Goal: Task Accomplishment & Management: Manage account settings

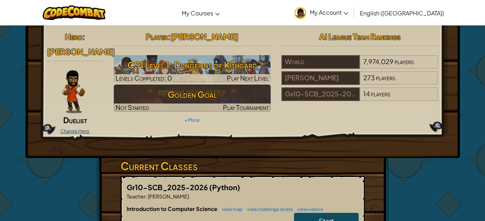
click at [82, 128] on link "Change Hero" at bounding box center [74, 131] width 29 height 6
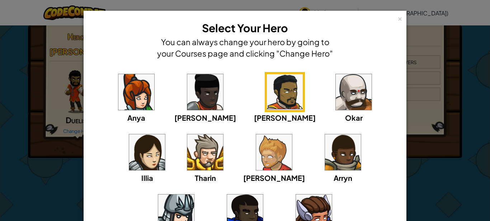
click at [325, 146] on img at bounding box center [343, 152] width 36 height 36
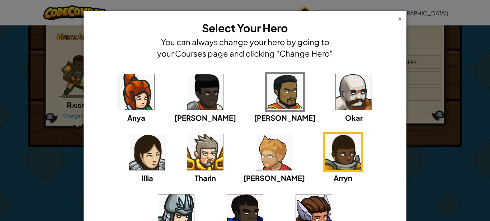
click at [398, 16] on div "×" at bounding box center [399, 18] width 5 height 8
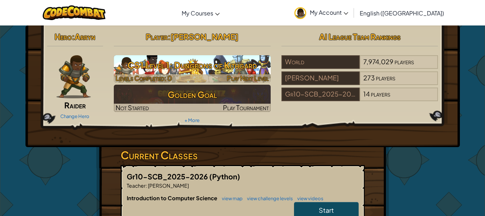
click at [142, 63] on h3 "CS1 Level 1: Dungeons of Kithgard" at bounding box center [192, 65] width 157 height 16
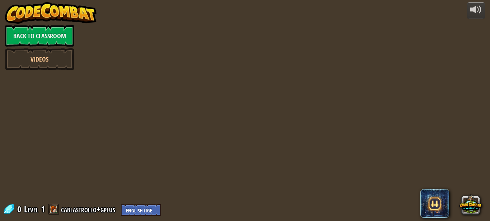
click at [128, 58] on div at bounding box center [245, 110] width 339 height 221
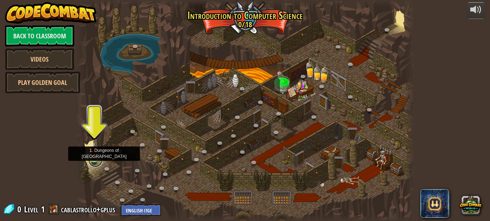
click at [93, 160] on link at bounding box center [95, 160] width 14 height 14
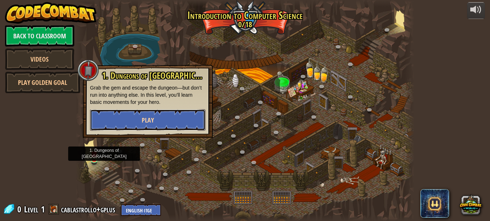
click at [136, 121] on button "Play" at bounding box center [147, 120] width 115 height 22
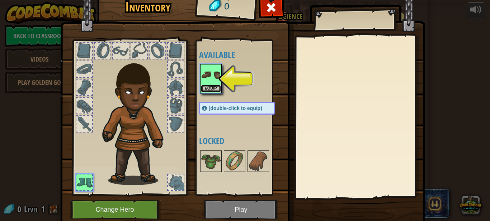
click at [211, 85] on button "Equip" at bounding box center [211, 89] width 20 height 8
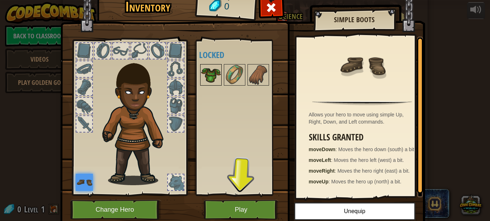
click at [203, 72] on img at bounding box center [211, 75] width 20 height 20
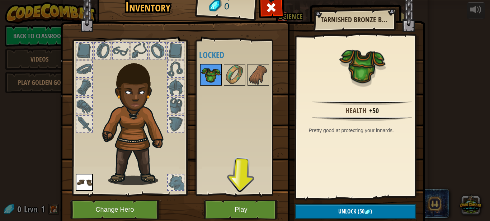
click at [203, 72] on img at bounding box center [211, 75] width 20 height 20
click at [226, 211] on button "Play" at bounding box center [241, 210] width 75 height 20
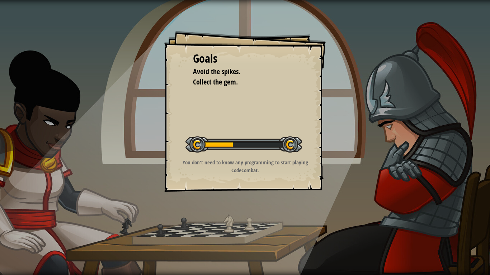
click at [262, 164] on p "You don't need to know any programming to start playing CodeCombat." at bounding box center [245, 166] width 144 height 15
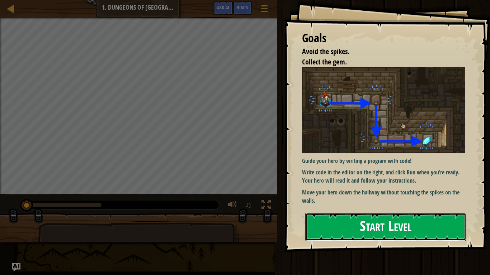
click at [367, 221] on button "Start Level" at bounding box center [385, 227] width 161 height 28
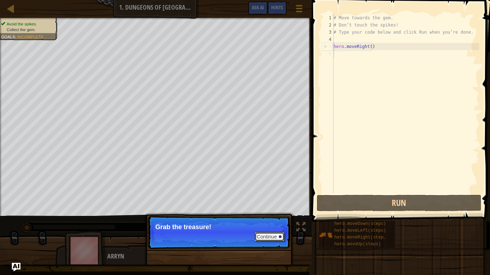
click at [266, 221] on button "Continue" at bounding box center [270, 236] width 30 height 9
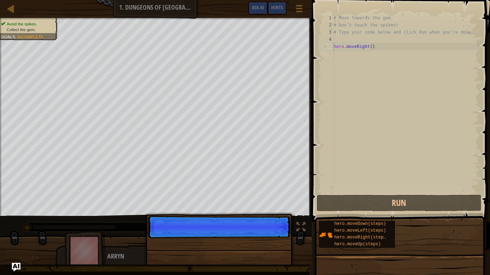
scroll to position [3, 0]
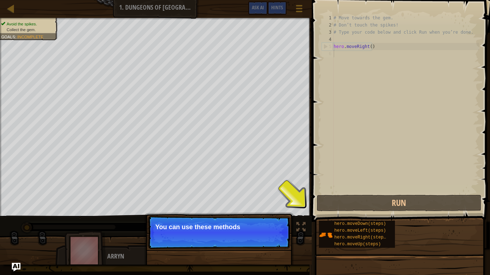
click at [201, 221] on p "You can use these methods" at bounding box center [218, 227] width 127 height 7
click at [244, 221] on p "You can use these methods." at bounding box center [218, 227] width 127 height 7
click at [342, 221] on div "hero.moveLeft(steps)" at bounding box center [360, 231] width 57 height 7
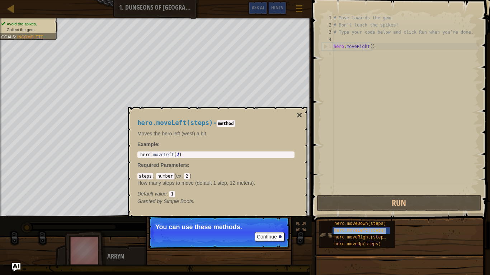
click at [327, 221] on img at bounding box center [326, 235] width 14 height 14
click at [335, 221] on span "hero.moveDown(steps)" at bounding box center [360, 224] width 52 height 5
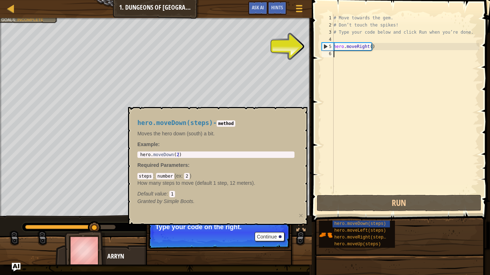
click at [339, 48] on div "# Move towards the gem. # Don’t touch the spikes! # Type your code below and cl…" at bounding box center [405, 111] width 147 height 194
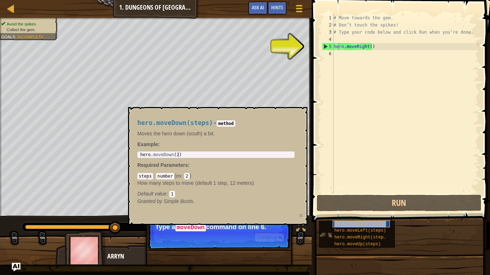
click at [376, 221] on span "hero.moveDown(steps)" at bounding box center [360, 224] width 52 height 5
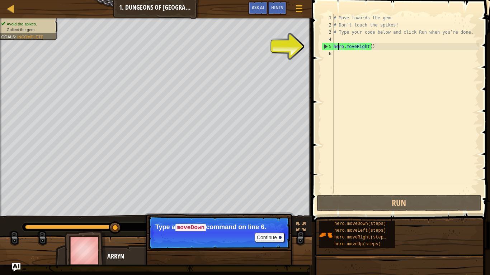
click at [356, 47] on div "# Move towards the gem. # Don’t touch the spikes! # Type your code below and cl…" at bounding box center [405, 111] width 147 height 194
click at [368, 47] on div "# Move towards the gem. # Don’t touch the spikes! # Type your code below and cl…" at bounding box center [405, 111] width 147 height 194
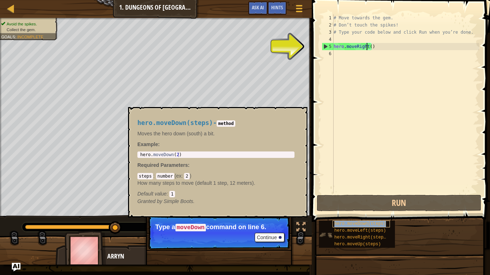
click at [344, 221] on span "hero.moveDown(steps)" at bounding box center [360, 224] width 52 height 5
click at [325, 221] on img at bounding box center [326, 235] width 14 height 14
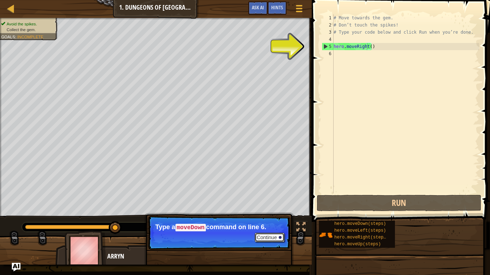
click at [272, 221] on button "Continue" at bounding box center [270, 237] width 30 height 9
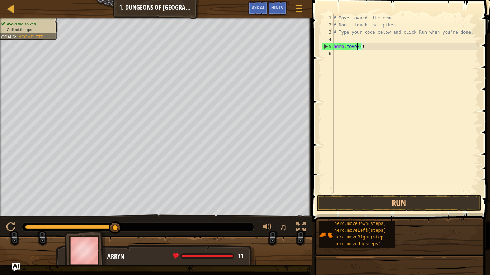
type textarea "hero.move()"
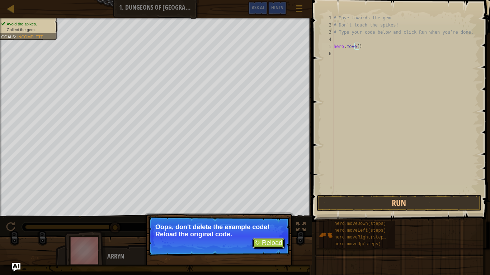
click at [262, 221] on button "↻ Reload" at bounding box center [268, 243] width 32 height 11
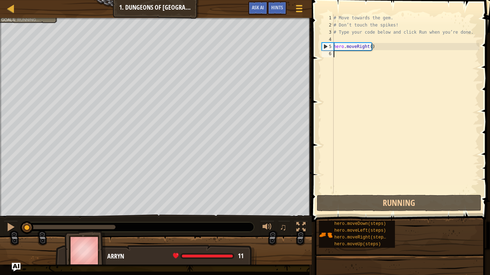
click at [338, 50] on div "# Move towards the gem. # Don’t touch the spikes! # Type your code below and cl…" at bounding box center [405, 111] width 147 height 194
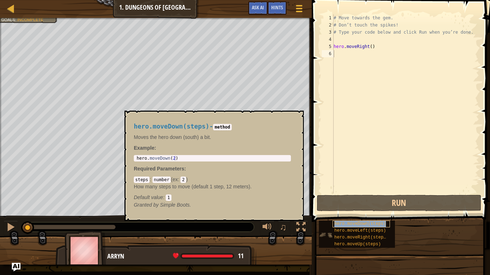
click at [337, 221] on div "hero.moveDown(steps)" at bounding box center [360, 224] width 57 height 7
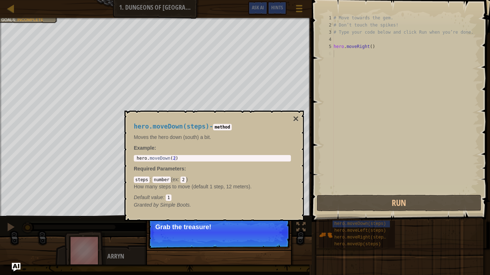
drag, startPoint x: 195, startPoint y: 163, endPoint x: 216, endPoint y: 178, distance: 25.7
click at [205, 172] on div "hero.moveDown(steps) - method Moves the hero down (south) a bit. Example : 1 he…" at bounding box center [212, 166] width 167 height 99
click at [183, 179] on code "2" at bounding box center [182, 180] width 5 height 6
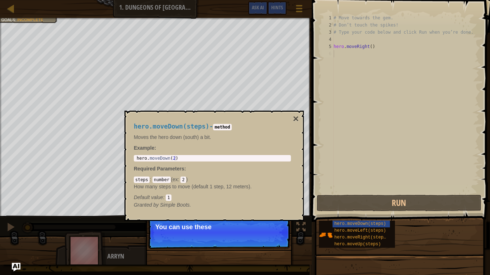
click at [196, 188] on p "How many steps to move (default 1 step, 12 meters)." at bounding box center [212, 186] width 157 height 7
click at [221, 127] on code "method" at bounding box center [222, 127] width 18 height 6
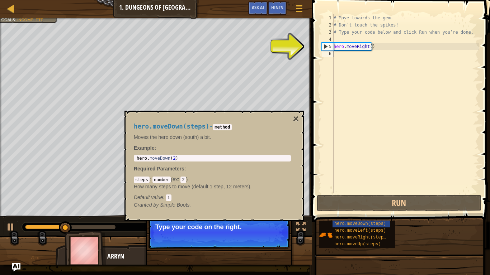
click at [135, 126] on span "hero.moveDown(steps)" at bounding box center [172, 126] width 76 height 7
drag, startPoint x: 135, startPoint y: 126, endPoint x: 195, endPoint y: 129, distance: 60.3
click at [193, 129] on span "hero.moveDown(steps)" at bounding box center [172, 126] width 76 height 7
click at [198, 128] on span "hero.moveDown(steps)" at bounding box center [172, 126] width 76 height 7
click at [200, 128] on span "hero.moveDown(steps)" at bounding box center [172, 126] width 76 height 7
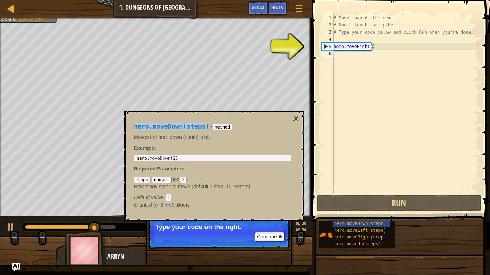
click at [203, 128] on h4 "hero.moveDown(steps) - method" at bounding box center [212, 126] width 157 height 7
click at [199, 128] on span "hero.moveDown(steps)" at bounding box center [172, 126] width 76 height 7
click at [196, 128] on span "hero.moveDown(steps)" at bounding box center [172, 126] width 76 height 7
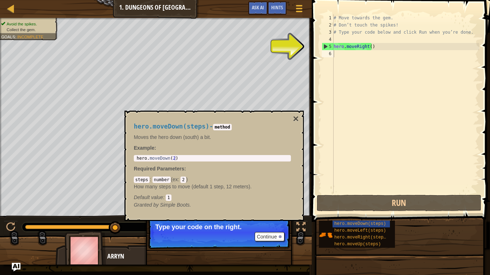
click at [134, 127] on span "hero.moveDown(steps)" at bounding box center [172, 126] width 76 height 7
drag, startPoint x: 172, startPoint y: 128, endPoint x: 179, endPoint y: 128, distance: 6.8
click at [179, 128] on span "hero.moveDown(steps)" at bounding box center [172, 126] width 76 height 7
click at [180, 128] on span "hero.moveDown(steps)" at bounding box center [172, 126] width 76 height 7
click at [132, 129] on div "hero.moveDown(steps) - method Moves the hero down (south) a bit. Example : 1 he…" at bounding box center [212, 166] width 167 height 99
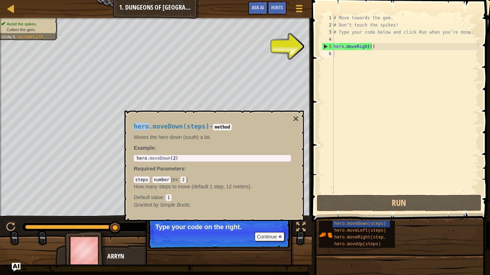
click at [132, 129] on div "hero.moveDown(steps) - method Moves the hero down (south) a bit. Example : 1 he…" at bounding box center [212, 166] width 167 height 99
click at [146, 126] on span "hero.moveDown(steps)" at bounding box center [172, 126] width 76 height 7
drag, startPoint x: 150, startPoint y: 126, endPoint x: 160, endPoint y: 126, distance: 10.0
click at [160, 126] on span "hero.moveDown(steps)" at bounding box center [172, 126] width 76 height 7
click at [136, 124] on span "hero.moveDown(steps)" at bounding box center [172, 126] width 76 height 7
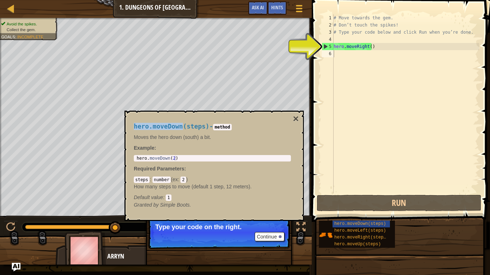
drag, startPoint x: 136, startPoint y: 124, endPoint x: 155, endPoint y: 125, distance: 19.0
click at [155, 125] on span "hero.moveDown(steps)" at bounding box center [172, 126] width 76 height 7
copy span "hero.moveDown"
click at [335, 53] on div "# Move towards the gem. # Don’t touch the spikes! # Type your code below and cl…" at bounding box center [405, 111] width 147 height 194
paste textarea "hero.moveDown"
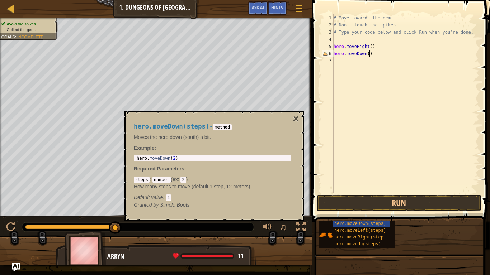
scroll to position [3, 3]
click at [367, 205] on button "Run" at bounding box center [399, 203] width 165 height 16
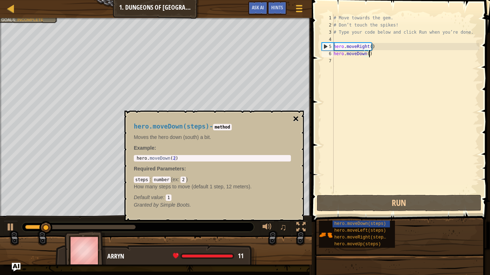
click at [296, 117] on button "×" at bounding box center [296, 119] width 6 height 10
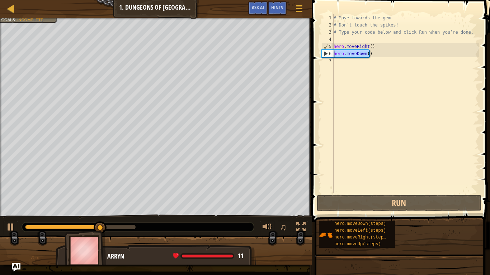
drag, startPoint x: 368, startPoint y: 55, endPoint x: 325, endPoint y: 53, distance: 42.7
click at [325, 53] on div "hero.moveDown() 1 2 3 4 5 6 7 # Move towards the gem. # Don’t touch the spikes!…" at bounding box center [399, 103] width 159 height 179
click at [325, 53] on div "6" at bounding box center [327, 53] width 11 height 7
type textarea "hero.moveDown()"
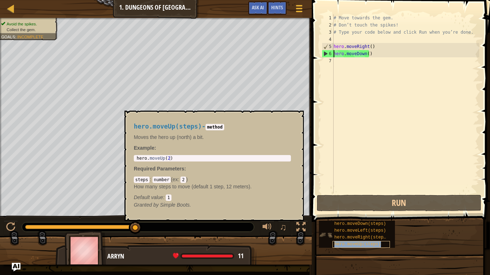
click at [335, 221] on span "hero.moveUp(steps)" at bounding box center [357, 244] width 47 height 5
click at [342, 221] on span "hero.moveUp(steps)" at bounding box center [357, 244] width 47 height 5
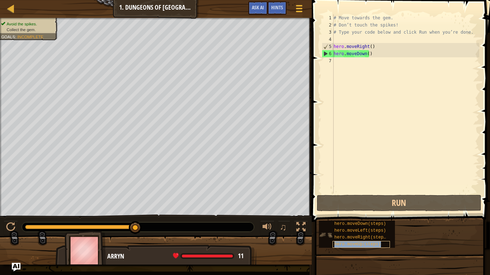
click at [340, 221] on span "hero.moveUp(steps)" at bounding box center [357, 244] width 47 height 5
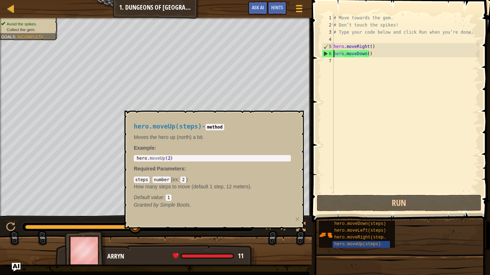
click at [135, 125] on span "hero.moveUp(steps)" at bounding box center [168, 126] width 68 height 7
drag, startPoint x: 135, startPoint y: 125, endPoint x: 171, endPoint y: 126, distance: 35.5
click at [159, 126] on span "hero.moveUp(steps)" at bounding box center [168, 126] width 68 height 7
click at [171, 126] on span "hero.moveUp(steps)" at bounding box center [168, 126] width 68 height 7
click at [187, 129] on span "hero.moveUp(steps)" at bounding box center [168, 126] width 68 height 7
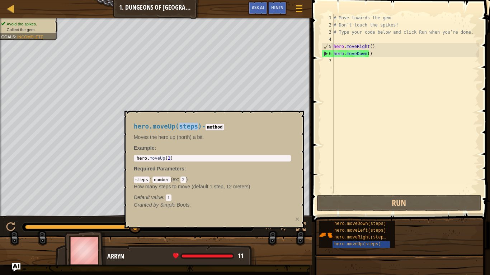
click at [187, 129] on span "hero.moveUp(steps)" at bounding box center [168, 126] width 68 height 7
click at [135, 128] on span "hero.moveUp(steps)" at bounding box center [168, 126] width 68 height 7
drag, startPoint x: 161, startPoint y: 132, endPoint x: 175, endPoint y: 129, distance: 14.2
click at [175, 129] on div "hero.moveUp(steps) - method Moves the hero up (north) a bit. Example : 1 hero .…" at bounding box center [212, 166] width 167 height 99
drag, startPoint x: 138, startPoint y: 128, endPoint x: 169, endPoint y: 127, distance: 31.2
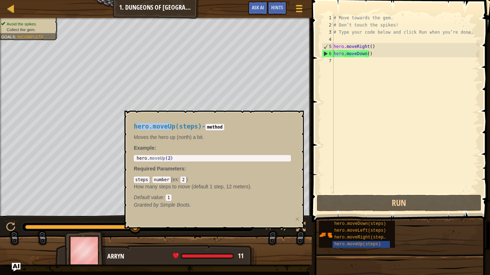
click at [169, 127] on span "hero.moveUp(steps)" at bounding box center [168, 126] width 68 height 7
click at [135, 128] on span "hero.moveUp(steps)" at bounding box center [168, 126] width 68 height 7
drag, startPoint x: 152, startPoint y: 128, endPoint x: 159, endPoint y: 128, distance: 6.1
click at [158, 128] on span "hero.moveUp(steps)" at bounding box center [168, 126] width 68 height 7
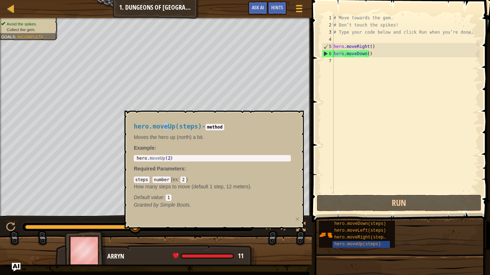
click at [165, 128] on span "hero.moveUp(steps)" at bounding box center [168, 126] width 68 height 7
click at [127, 127] on div "hero.moveUp(steps) - method Moves the hero up (north) a bit. Example : 1 hero .…" at bounding box center [213, 170] width 179 height 118
click at [135, 125] on span "hero.moveUp(steps)" at bounding box center [168, 126] width 68 height 7
drag, startPoint x: 135, startPoint y: 125, endPoint x: 175, endPoint y: 128, distance: 39.9
click at [173, 128] on span "hero.moveUp(steps)" at bounding box center [168, 126] width 68 height 7
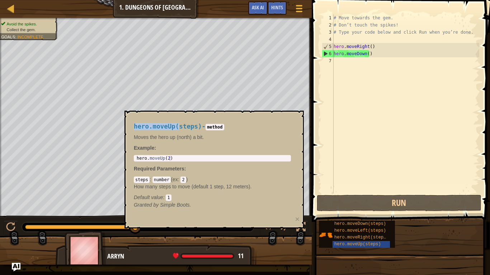
click at [171, 128] on span "hero.moveUp(steps)" at bounding box center [168, 126] width 68 height 7
click at [184, 128] on span "hero.moveUp(steps)" at bounding box center [168, 126] width 68 height 7
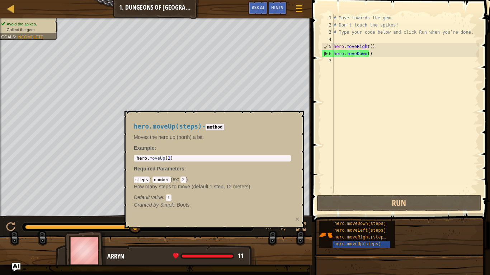
click at [169, 127] on span "hero.moveUp(steps)" at bounding box center [168, 126] width 68 height 7
drag, startPoint x: 154, startPoint y: 127, endPoint x: 148, endPoint y: 128, distance: 5.4
click at [148, 128] on span "hero.moveUp(steps)" at bounding box center [168, 126] width 68 height 7
click at [137, 128] on span "hero.moveUp(steps)" at bounding box center [168, 126] width 68 height 7
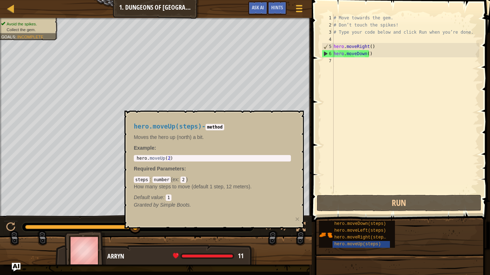
click at [166, 128] on span "hero.moveUp(steps)" at bounding box center [168, 126] width 68 height 7
drag, startPoint x: 134, startPoint y: 127, endPoint x: 167, endPoint y: 128, distance: 33.0
click at [164, 127] on span "hero.moveUp(steps)" at bounding box center [168, 126] width 68 height 7
click at [173, 128] on span "hero.moveUp(steps)" at bounding box center [168, 126] width 68 height 7
click at [136, 126] on span "hero.moveUp(steps)" at bounding box center [168, 126] width 68 height 7
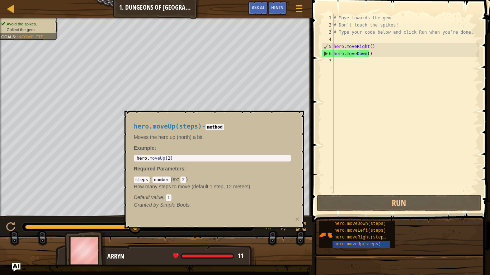
click at [153, 128] on span "hero.moveUp(steps)" at bounding box center [168, 126] width 68 height 7
click at [154, 128] on span "hero.moveUp(steps)" at bounding box center [168, 126] width 68 height 7
drag, startPoint x: 134, startPoint y: 126, endPoint x: 173, endPoint y: 126, distance: 39.5
click at [173, 126] on span "hero.moveUp(steps)" at bounding box center [168, 126] width 68 height 7
click at [349, 66] on div "# Move towards the gem. # Don’t touch the spikes! # Type your code below and cl…" at bounding box center [405, 111] width 147 height 194
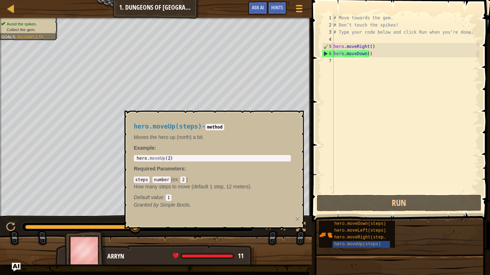
scroll to position [3, 0]
paste textarea "hero.moveDown"
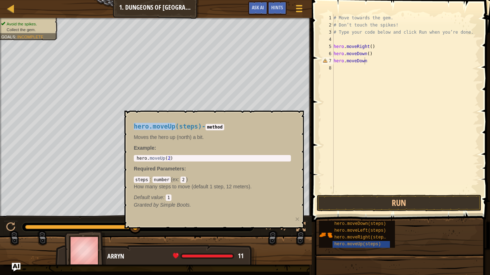
copy span "hero.moveUp"
drag, startPoint x: 173, startPoint y: 125, endPoint x: 133, endPoint y: 128, distance: 39.2
click at [134, 128] on span "hero.moveUp(steps)" at bounding box center [168, 126] width 68 height 7
drag, startPoint x: 367, startPoint y: 62, endPoint x: 334, endPoint y: 65, distance: 33.4
click at [334, 65] on div "# Move towards the gem. # Don’t touch the spikes! # Type your code below and cl…" at bounding box center [405, 111] width 147 height 194
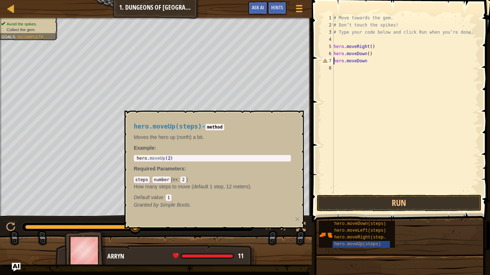
click at [334, 63] on div "# Move towards the gem. # Don’t touch the spikes! # Type your code below and cl…" at bounding box center [405, 111] width 147 height 194
click at [363, 61] on div "# Move towards the gem. # Don’t touch the spikes! # Type your code below and cl…" at bounding box center [405, 111] width 147 height 194
type textarea "h"
paste textarea "hero.moveUp"
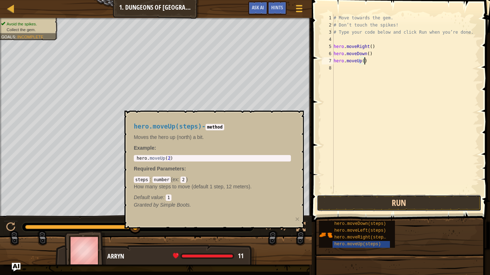
click at [366, 200] on button "Run" at bounding box center [399, 203] width 165 height 16
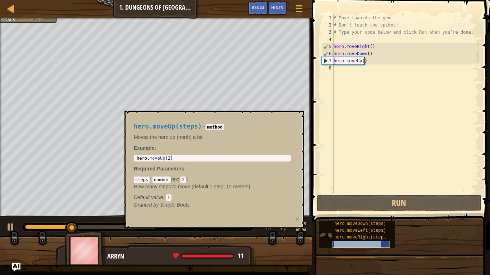
click at [343, 221] on span "hero.moveUp(steps)" at bounding box center [357, 244] width 47 height 5
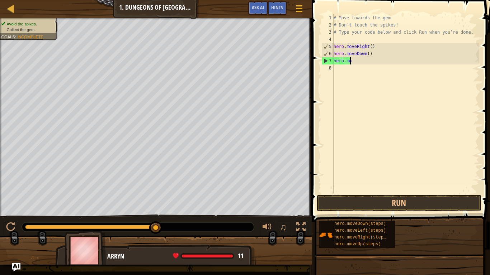
scroll to position [3, 1]
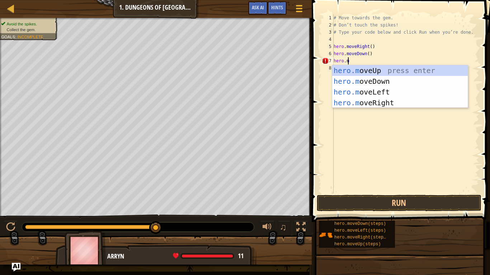
type textarea "[DOMAIN_NAME]"
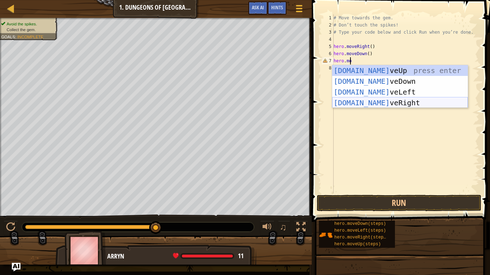
click at [383, 100] on div "[DOMAIN_NAME] veUp press enter [DOMAIN_NAME] veDown press enter [DOMAIN_NAME] v…" at bounding box center [400, 97] width 136 height 65
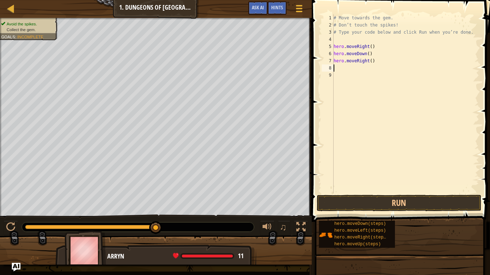
scroll to position [3, 0]
click at [379, 201] on button "Run" at bounding box center [399, 203] width 165 height 16
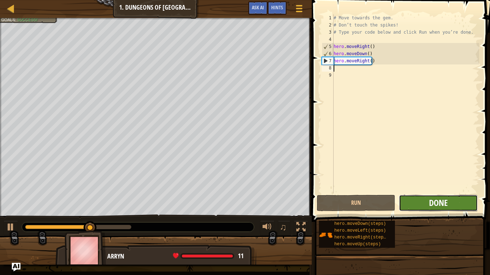
click at [439, 205] on span "Done" at bounding box center [438, 202] width 19 height 11
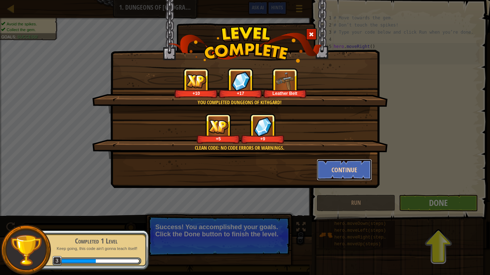
click at [339, 171] on button "Continue" at bounding box center [345, 170] width 56 height 22
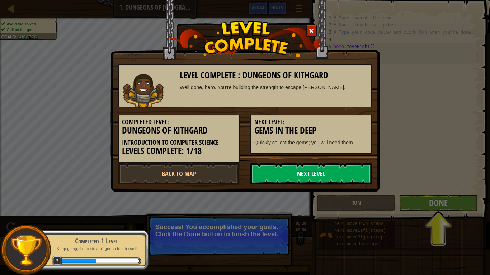
click at [337, 180] on link "Next Level" at bounding box center [311, 174] width 122 height 22
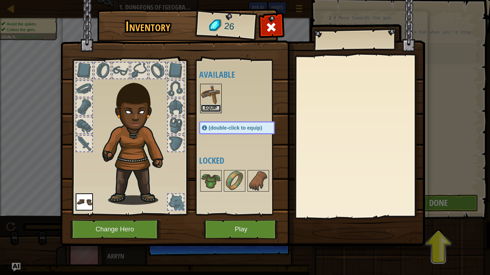
click at [214, 107] on button "Equip" at bounding box center [211, 109] width 20 height 8
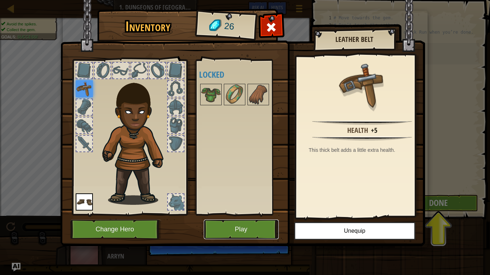
click at [257, 221] on button "Play" at bounding box center [241, 230] width 75 height 20
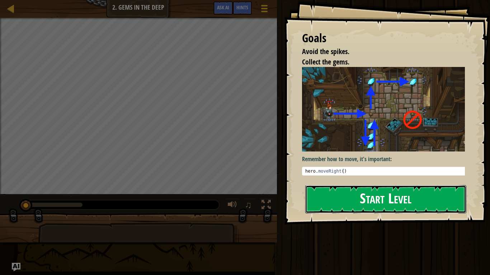
click at [385, 195] on button "Start Level" at bounding box center [385, 199] width 161 height 28
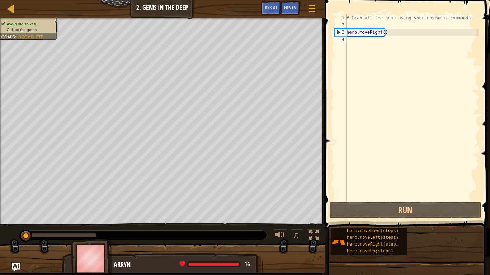
type textarea "h"
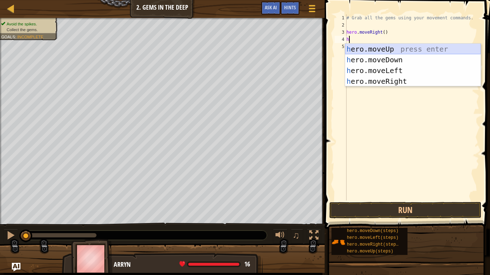
click at [376, 44] on div "h ero.moveUp press enter h ero.moveDown press enter h ero.moveLeft press enter …" at bounding box center [413, 76] width 136 height 65
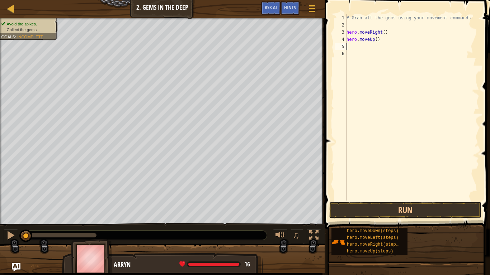
type textarea "h"
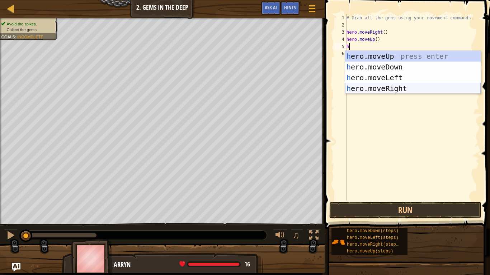
click at [371, 88] on div "h ero.moveUp press enter h ero.moveDown press enter h ero.moveLeft press enter …" at bounding box center [413, 83] width 136 height 65
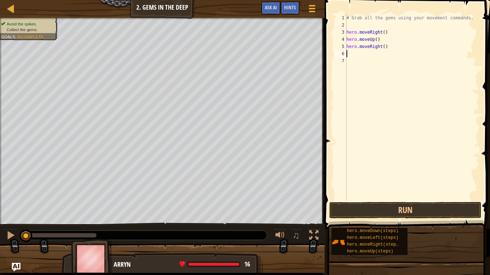
type textarea "h"
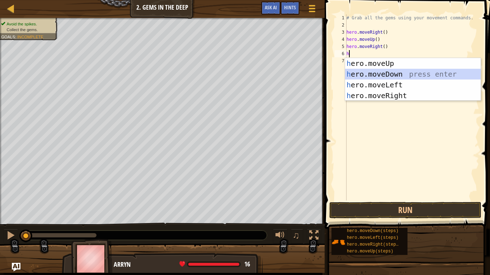
click at [372, 74] on div "h ero.moveUp press enter h ero.moveDown press enter h ero.moveLeft press enter …" at bounding box center [413, 90] width 136 height 65
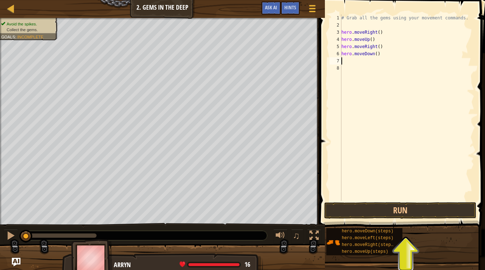
type textarea "h"
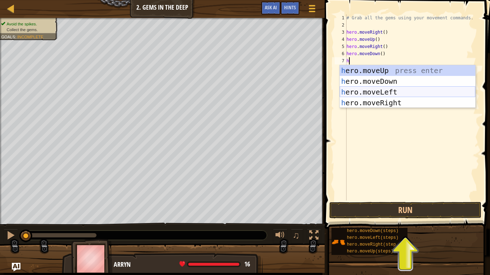
click at [378, 94] on div "h ero.moveUp press enter h ero.moveDown press enter h ero.moveLeft press enter …" at bounding box center [408, 97] width 136 height 65
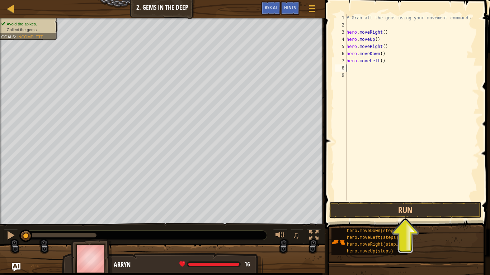
type textarea "h"
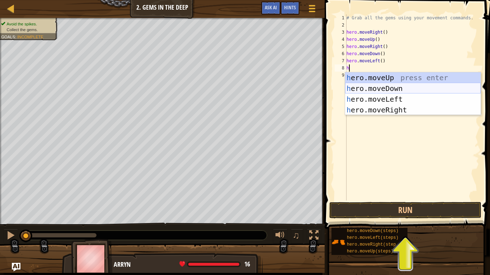
click at [378, 89] on div "h ero.moveUp press enter h ero.moveDown press enter h ero.moveLeft press enter …" at bounding box center [413, 104] width 136 height 65
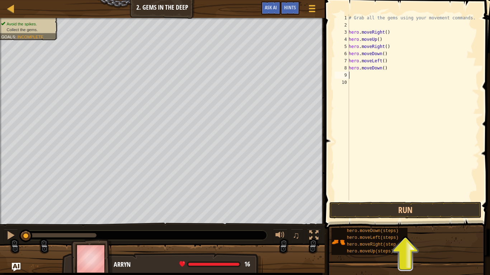
type textarea "h"
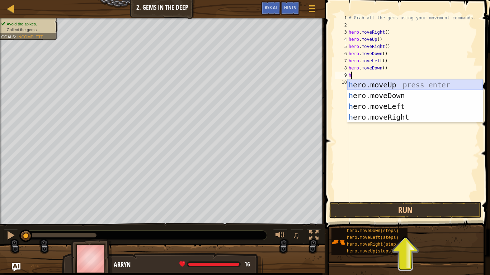
click at [382, 88] on div "h ero.moveUp press enter h ero.moveDown press enter h ero.moveLeft press enter …" at bounding box center [415, 112] width 136 height 65
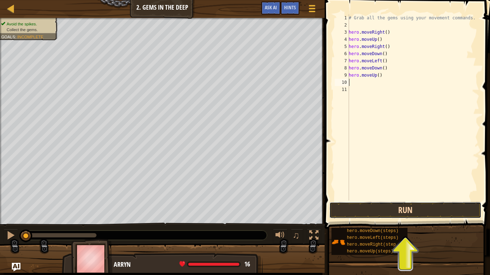
click at [365, 207] on button "Run" at bounding box center [405, 210] width 152 height 16
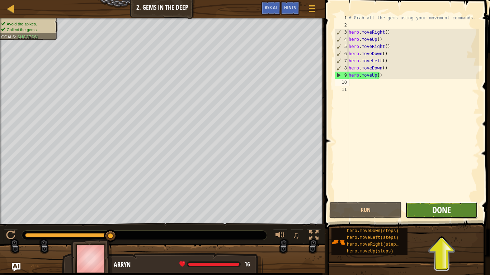
click at [439, 207] on span "Done" at bounding box center [441, 209] width 19 height 11
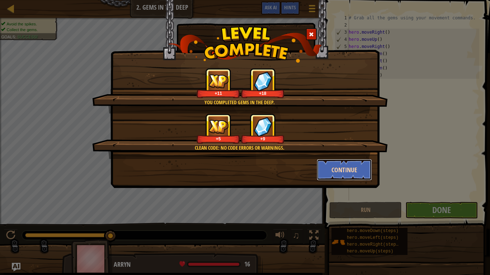
click at [336, 169] on button "Continue" at bounding box center [345, 170] width 56 height 22
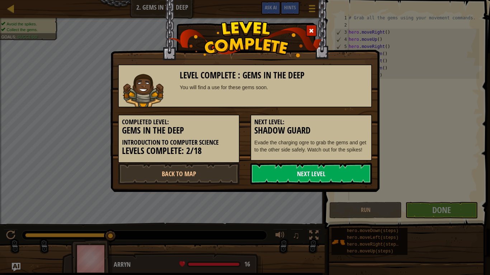
click at [306, 173] on link "Next Level" at bounding box center [311, 174] width 122 height 22
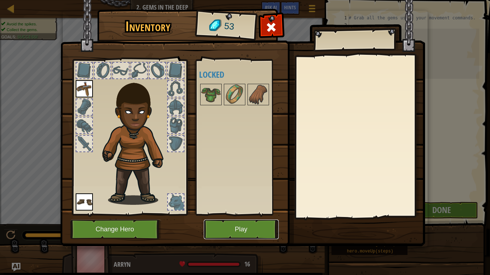
click at [239, 221] on button "Play" at bounding box center [241, 230] width 75 height 20
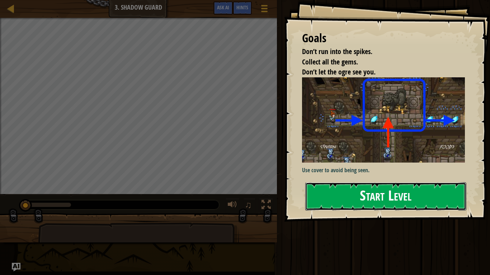
click at [351, 202] on button "Start Level" at bounding box center [385, 197] width 161 height 28
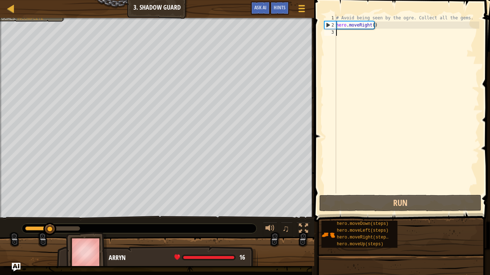
type textarea "h"
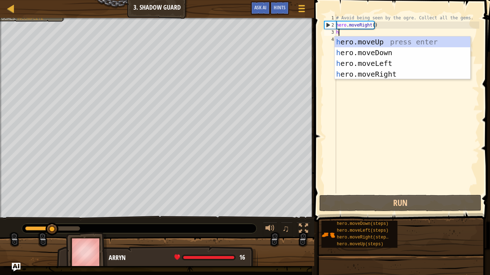
scroll to position [3, 0]
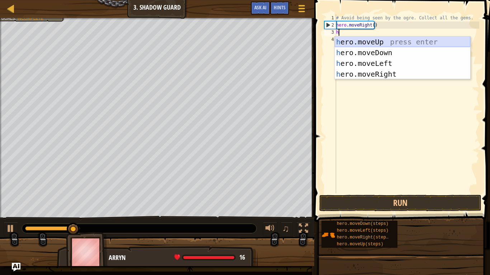
click at [368, 41] on div "h ero.moveUp press enter h ero.moveDown press enter h ero.moveLeft press enter …" at bounding box center [403, 69] width 136 height 65
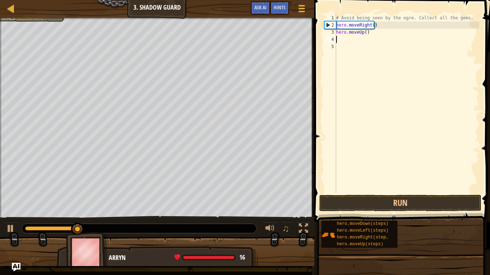
type textarea "h"
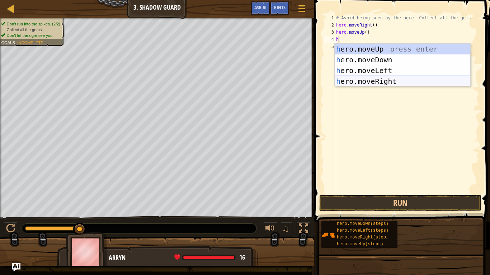
click at [375, 78] on div "h ero.moveUp press enter h ero.moveDown press enter h ero.moveLeft press enter …" at bounding box center [403, 76] width 136 height 65
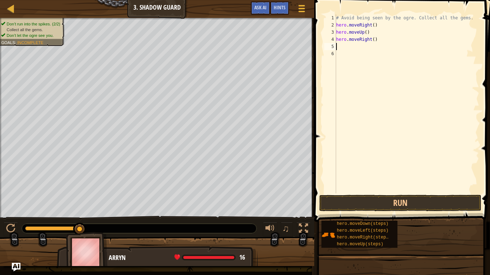
type textarea "h"
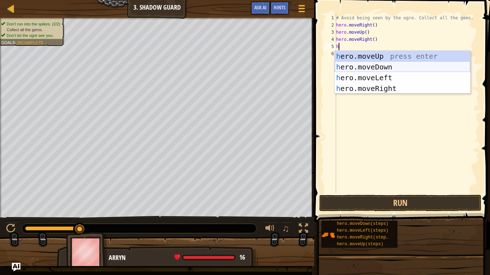
click at [381, 68] on div "h ero.moveUp press enter h ero.moveDown press enter h ero.moveLeft press enter …" at bounding box center [403, 83] width 136 height 65
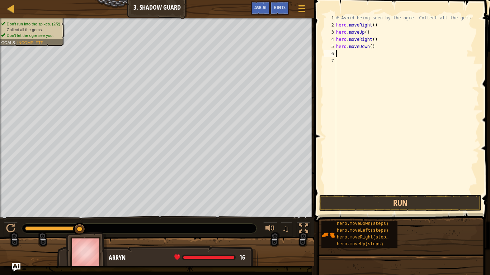
type textarea "h"
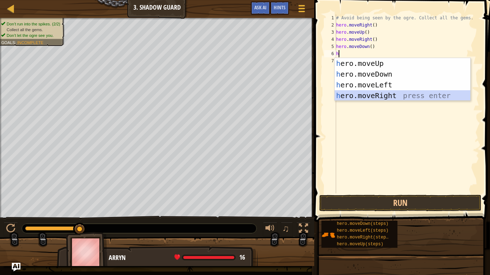
click at [376, 92] on div "h ero.moveUp press enter h ero.moveDown press enter h ero.moveLeft press enter …" at bounding box center [403, 90] width 136 height 65
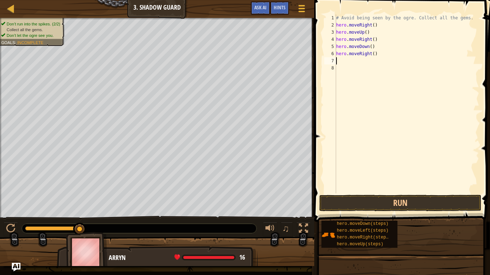
type textarea "h"
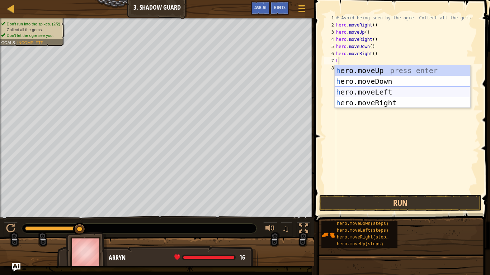
click at [374, 93] on div "h ero.moveUp press enter h ero.moveDown press enter h ero.moveLeft press enter …" at bounding box center [403, 97] width 136 height 65
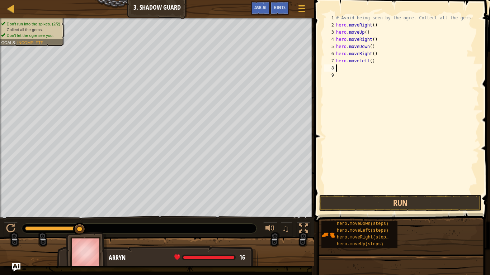
type textarea "h"
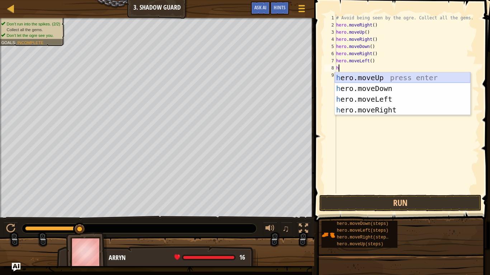
click at [377, 78] on div "h ero.moveUp press enter h ero.moveDown press enter h ero.moveLeft press enter …" at bounding box center [403, 104] width 136 height 65
type textarea "h"
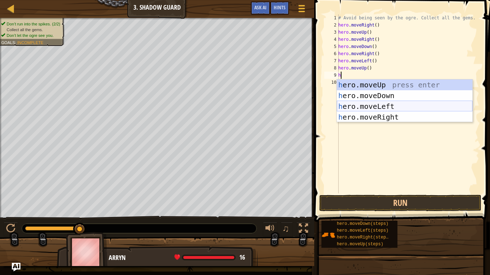
click at [372, 107] on div "h ero.moveUp press enter h ero.moveDown press enter h ero.moveLeft press enter …" at bounding box center [405, 112] width 136 height 65
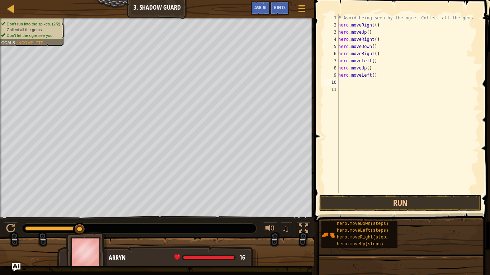
type textarea "h"
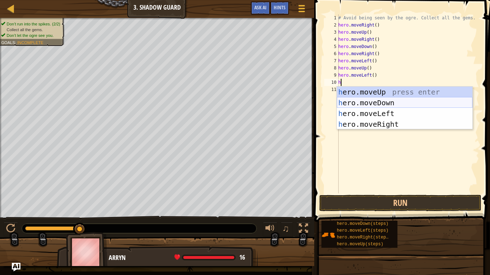
click at [375, 99] on div "h ero.moveUp press enter h ero.moveDown press enter h ero.moveLeft press enter …" at bounding box center [405, 119] width 136 height 65
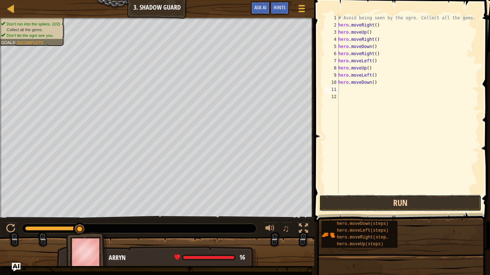
click at [378, 208] on button "Run" at bounding box center [400, 203] width 162 height 16
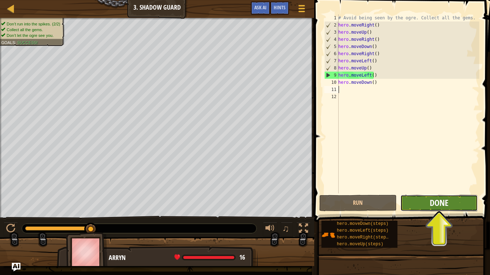
click at [429, 202] on button "Done" at bounding box center [438, 203] width 77 height 16
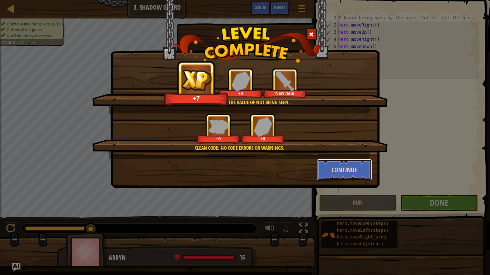
click at [341, 166] on button "Continue" at bounding box center [345, 170] width 56 height 22
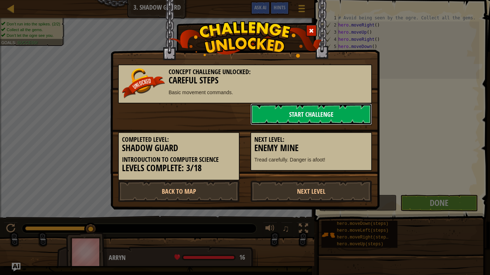
click at [303, 114] on link "Start Challenge" at bounding box center [311, 115] width 122 height 22
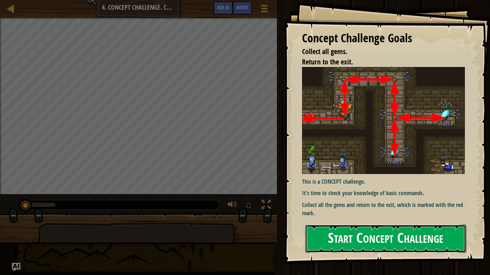
click at [376, 221] on button "Start Concept Challenge" at bounding box center [385, 239] width 161 height 28
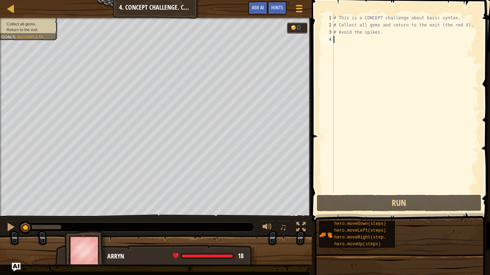
type textarea "h"
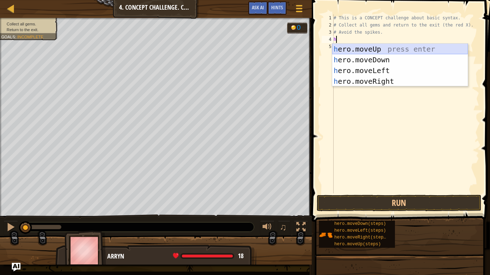
click at [387, 52] on div "h ero.moveUp press enter h ero.moveDown press enter h ero.moveLeft press enter …" at bounding box center [400, 76] width 136 height 65
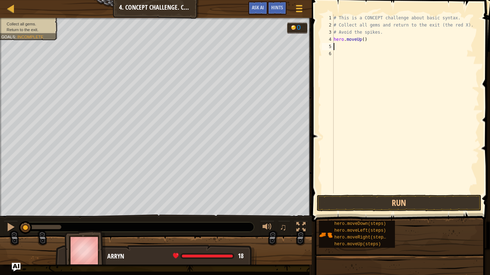
type textarea "h"
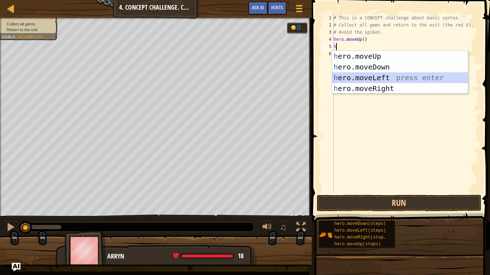
click at [372, 80] on div "h ero.moveUp press enter h ero.moveDown press enter h ero.moveLeft press enter …" at bounding box center [400, 83] width 136 height 65
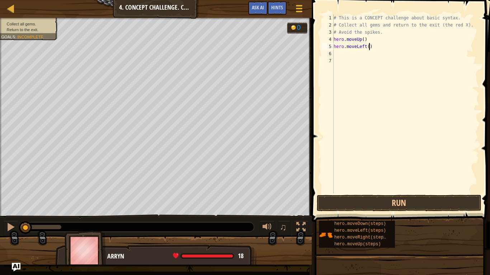
click at [374, 48] on div "# This is a CONCEPT challenge about basic syntax. # Collect all gems and return…" at bounding box center [405, 111] width 147 height 194
type textarea "h"
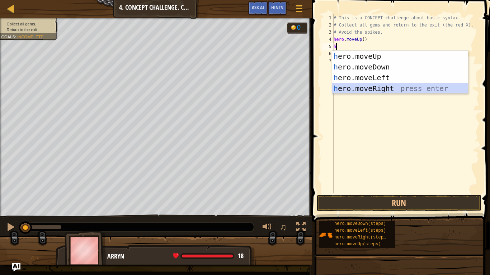
click at [381, 90] on div "h ero.moveUp press enter h ero.moveDown press enter h ero.moveLeft press enter …" at bounding box center [400, 83] width 136 height 65
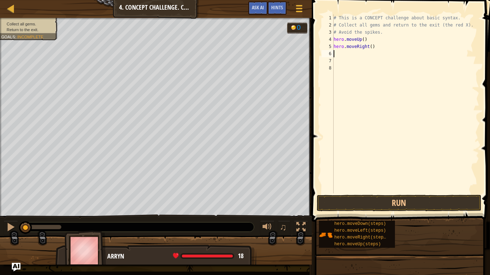
type textarea "h"
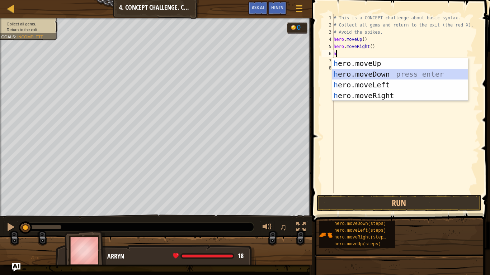
click at [385, 75] on div "h ero.moveUp press enter h ero.moveDown press enter h ero.moveLeft press enter …" at bounding box center [400, 90] width 136 height 65
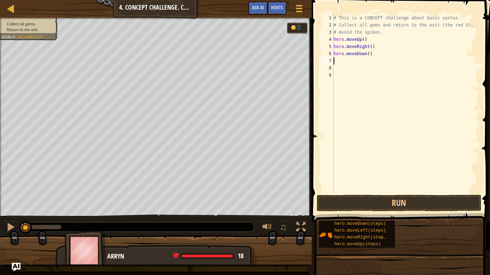
type textarea "h"
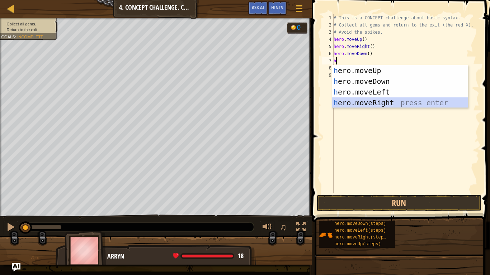
click at [379, 102] on div "h ero.moveUp press enter h ero.moveDown press enter h ero.moveLeft press enter …" at bounding box center [400, 97] width 136 height 65
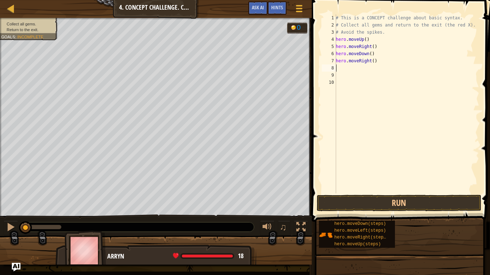
type textarea "h"
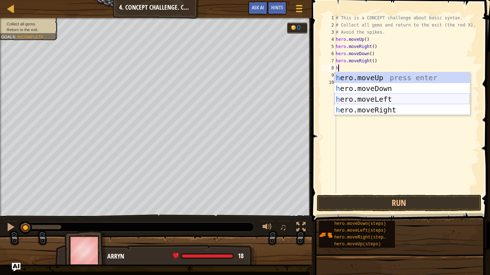
click at [382, 100] on div "h ero.moveUp press enter h ero.moveDown press enter h ero.moveLeft press enter …" at bounding box center [402, 104] width 136 height 65
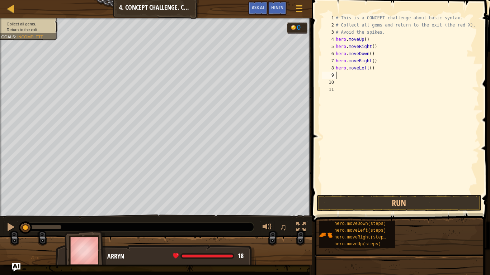
type textarea "h"
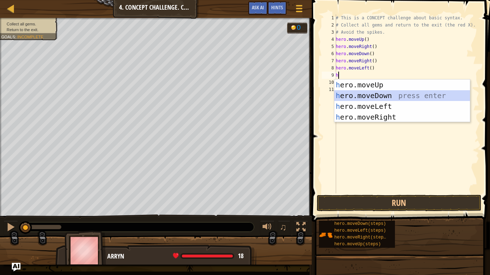
click at [383, 98] on div "h ero.moveUp press enter h ero.moveDown press enter h ero.moveLeft press enter …" at bounding box center [402, 112] width 136 height 65
type textarea "h"
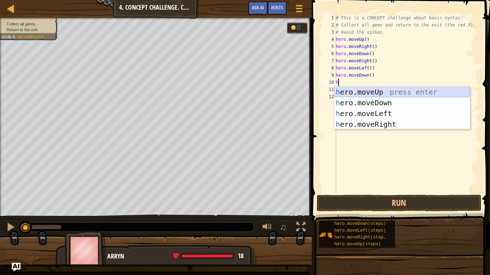
click at [387, 93] on div "h ero.moveUp press enter h ero.moveDown press enter h ero.moveLeft press enter …" at bounding box center [402, 119] width 136 height 65
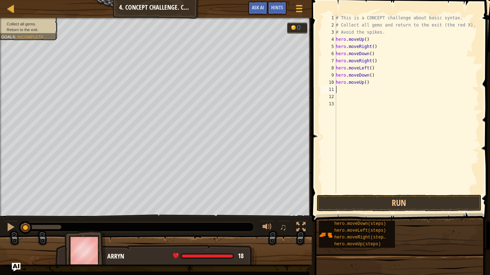
type textarea "h"
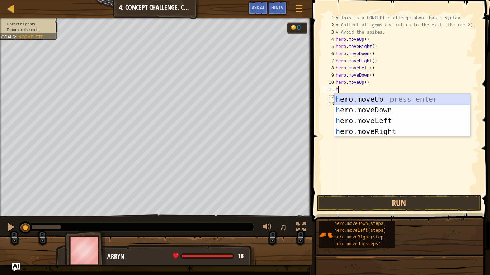
click at [382, 100] on div "h ero.moveUp press enter h ero.moveDown press enter h ero.moveLeft press enter …" at bounding box center [402, 126] width 136 height 65
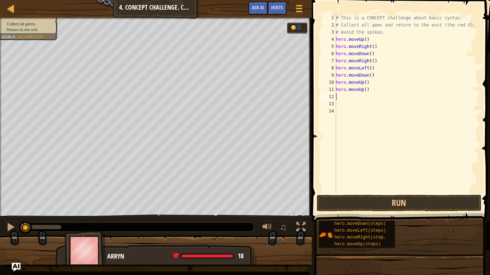
type textarea "h"
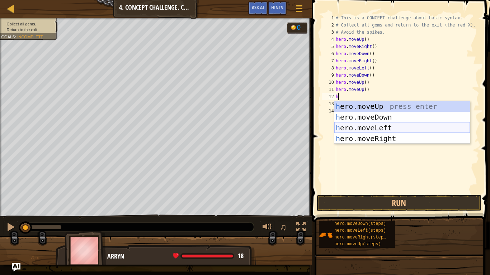
click at [383, 124] on div "h ero.moveUp press enter h ero.moveDown press enter h ero.moveLeft press enter …" at bounding box center [402, 133] width 136 height 65
type textarea "h"
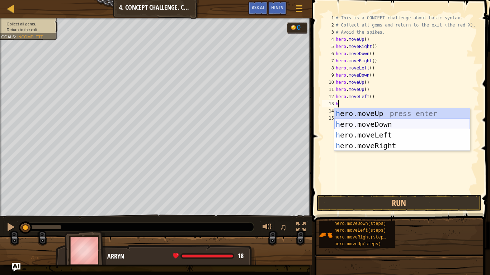
click at [384, 121] on div "h ero.moveUp press enter h ero.moveDown press enter h ero.moveLeft press enter …" at bounding box center [402, 140] width 136 height 65
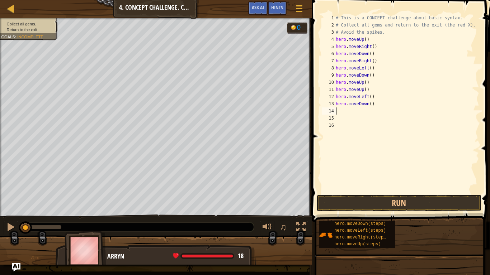
type textarea "h"
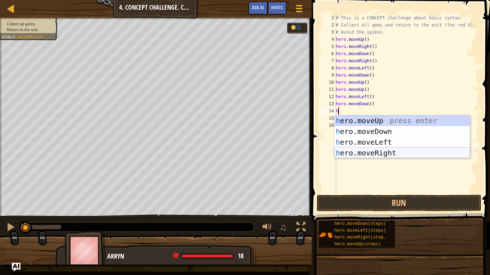
click at [372, 151] on div "h ero.moveUp press enter h ero.moveDown press enter h ero.moveLeft press enter …" at bounding box center [402, 147] width 136 height 65
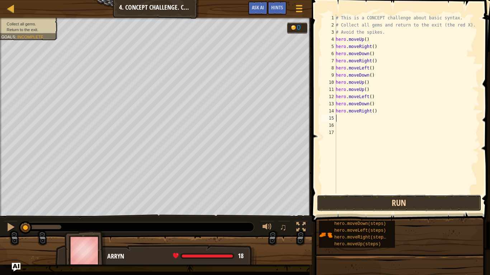
click at [372, 207] on button "Run" at bounding box center [399, 203] width 165 height 16
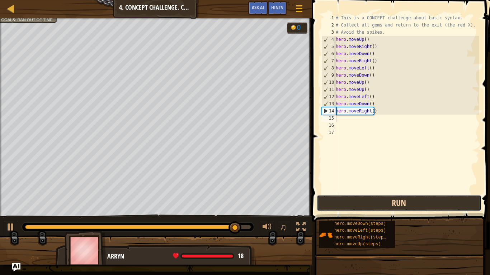
click at [381, 203] on button "Run" at bounding box center [399, 203] width 165 height 16
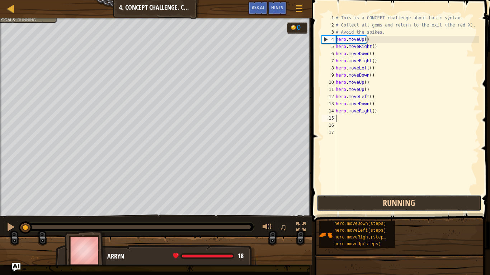
click at [381, 203] on button "Running" at bounding box center [399, 203] width 165 height 16
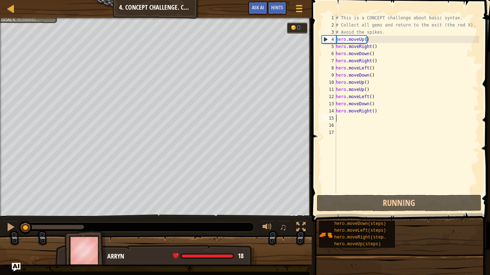
click at [388, 113] on div "# This is a CONCEPT challenge about basic syntax. # Collect all gems and return…" at bounding box center [406, 111] width 145 height 194
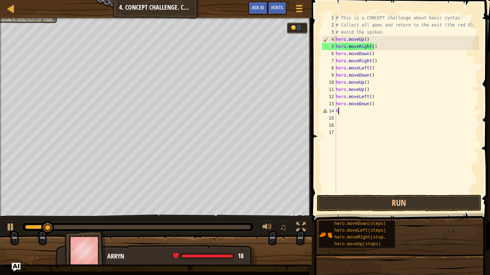
type textarea "h"
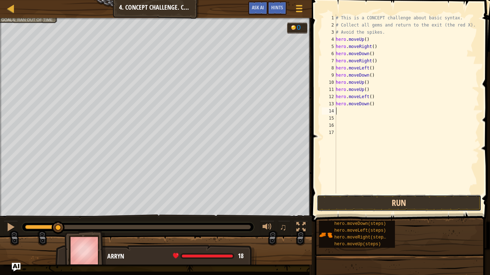
click at [382, 204] on button "Run" at bounding box center [399, 203] width 165 height 16
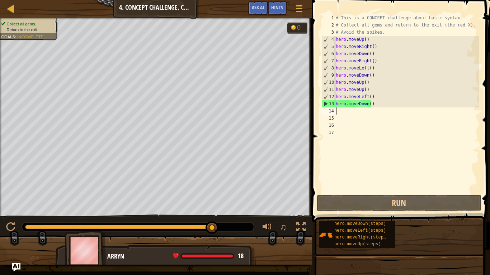
type textarea "h"
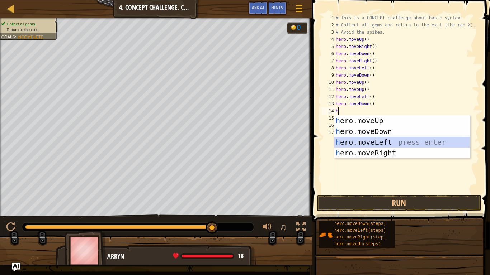
click at [370, 144] on div "h ero.moveUp press enter h ero.moveDown press enter h ero.moveLeft press enter …" at bounding box center [402, 147] width 136 height 65
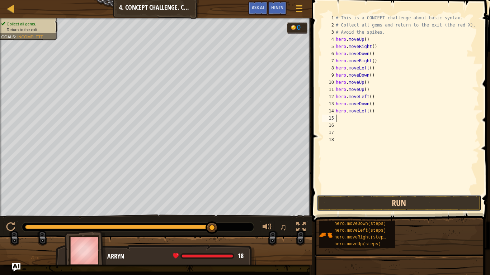
click at [369, 203] on button "Run" at bounding box center [399, 203] width 165 height 16
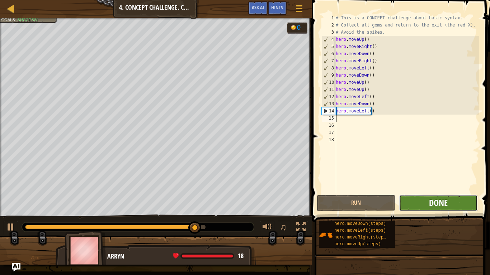
click at [438, 203] on span "Done" at bounding box center [438, 202] width 19 height 11
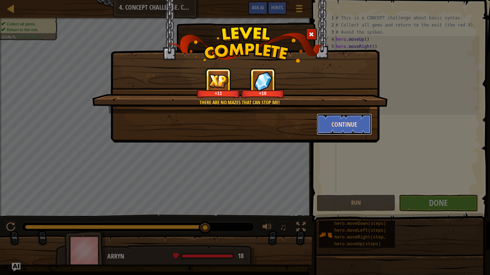
click at [347, 125] on button "Continue" at bounding box center [345, 125] width 56 height 22
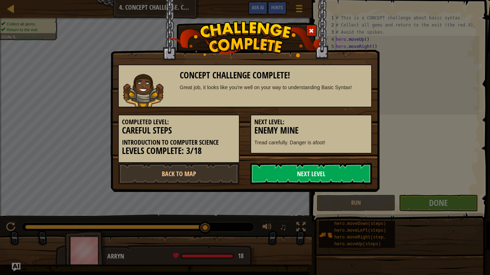
click at [292, 176] on link "Next Level" at bounding box center [311, 174] width 122 height 22
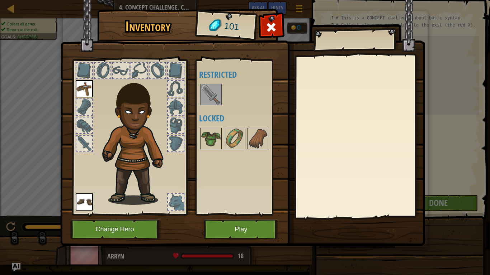
click at [212, 94] on img at bounding box center [211, 95] width 20 height 20
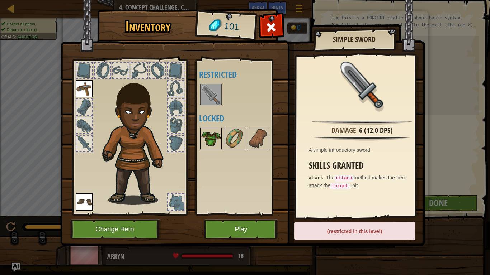
click at [216, 132] on img at bounding box center [211, 139] width 20 height 20
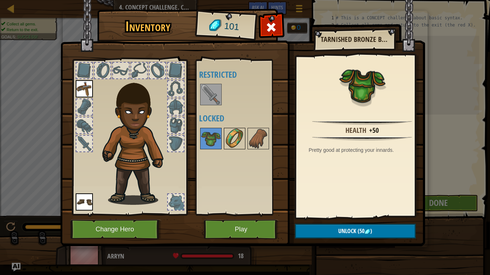
click at [234, 141] on img at bounding box center [235, 139] width 20 height 20
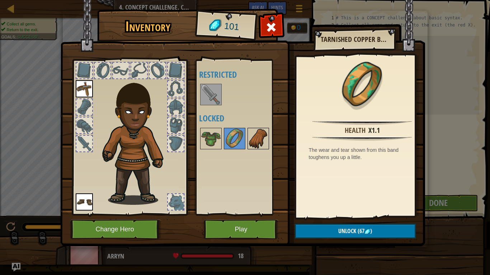
click at [250, 140] on img at bounding box center [258, 139] width 20 height 20
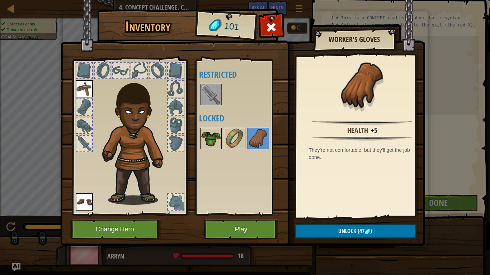
click at [214, 138] on img at bounding box center [211, 139] width 20 height 20
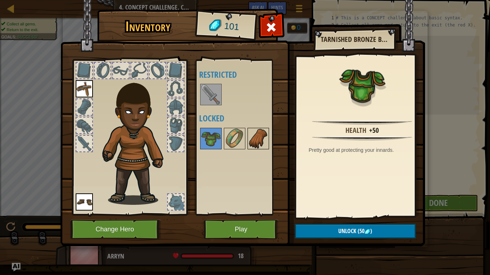
click at [251, 140] on img at bounding box center [258, 139] width 20 height 20
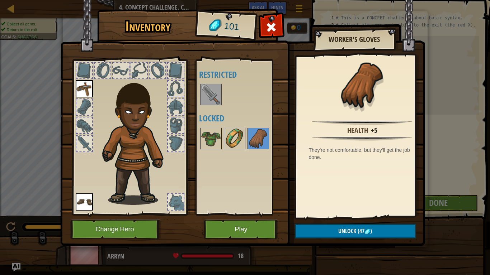
click at [233, 140] on img at bounding box center [235, 139] width 20 height 20
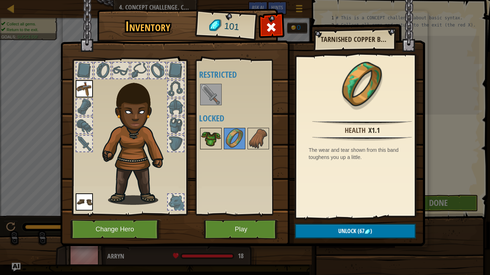
click at [213, 139] on img at bounding box center [211, 139] width 20 height 20
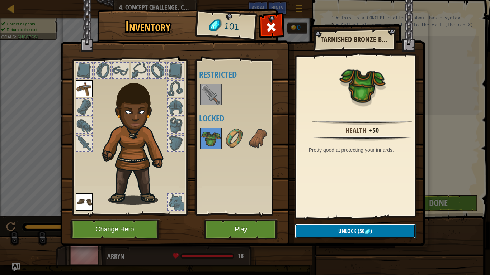
click at [358, 221] on span "(50" at bounding box center [360, 231] width 8 height 8
click at [354, 221] on button "Confirm" at bounding box center [355, 231] width 121 height 15
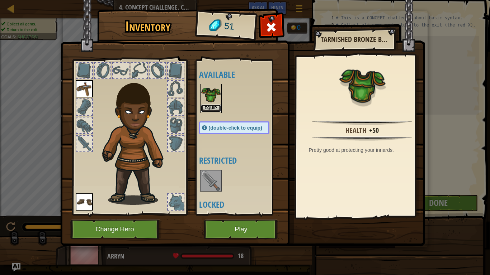
click at [208, 107] on button "Equip" at bounding box center [211, 109] width 20 height 8
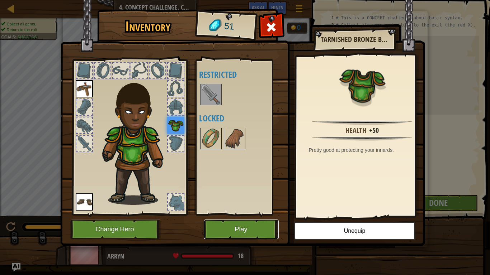
click at [251, 221] on button "Play" at bounding box center [241, 230] width 75 height 20
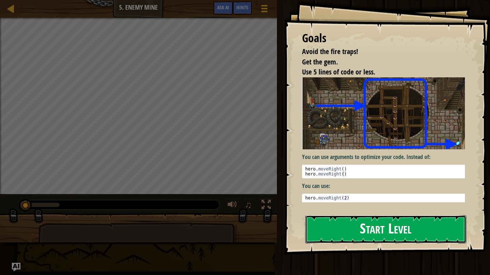
click at [363, 221] on button "Start Level" at bounding box center [385, 230] width 161 height 28
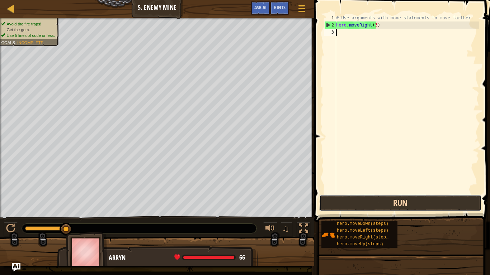
click at [382, 203] on button "Run" at bounding box center [400, 203] width 162 height 16
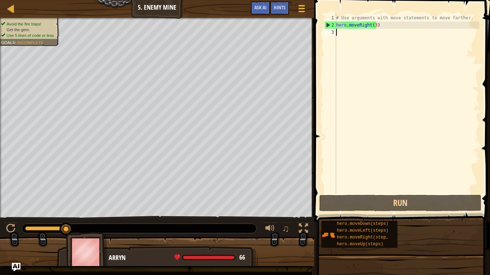
type textarea "h"
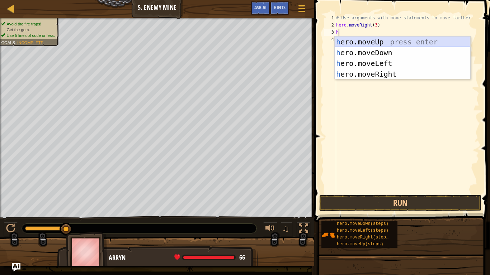
click at [362, 40] on div "h ero.moveUp press enter h ero.moveDown press enter h ero.moveLeft press enter …" at bounding box center [403, 69] width 136 height 65
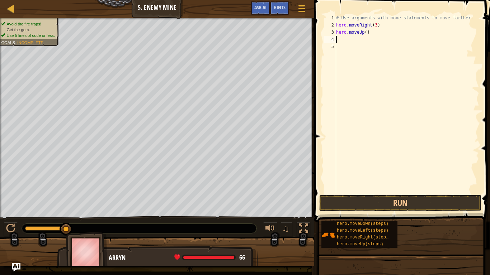
type textarea "h"
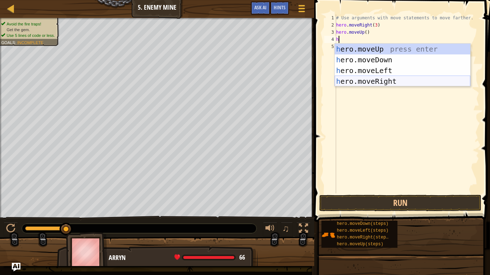
click at [375, 80] on div "h ero.moveUp press enter h ero.moveDown press enter h ero.moveLeft press enter …" at bounding box center [403, 76] width 136 height 65
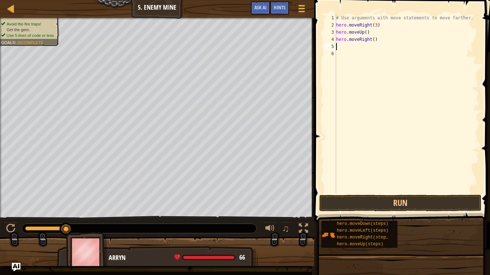
type textarea "h"
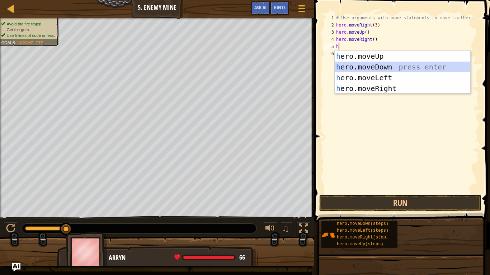
click at [375, 65] on div "h ero.moveUp press enter h ero.moveDown press enter h ero.moveLeft press enter …" at bounding box center [403, 83] width 136 height 65
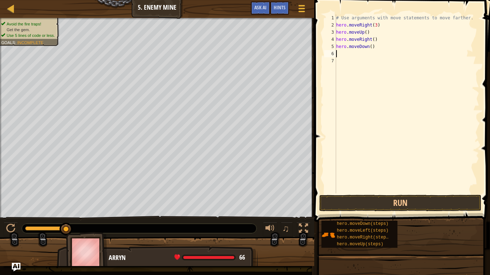
click at [369, 47] on div "# Use arguments with move statements to move farther. hero . moveRight ( 3 ) he…" at bounding box center [407, 111] width 145 height 194
type textarea "hero.moveDown(3)"
click at [388, 53] on div "# Use arguments with move statements to move farther. hero . moveRight ( 3 ) he…" at bounding box center [407, 111] width 145 height 194
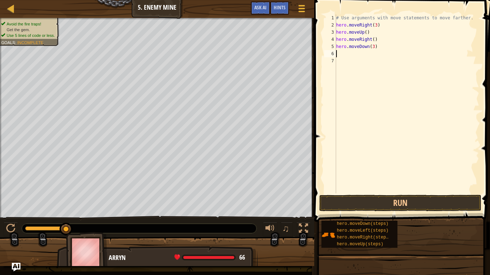
type textarea "h"
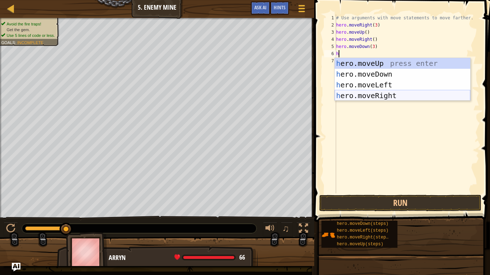
click at [358, 95] on div "h ero.moveUp press enter h ero.moveDown press enter h ero.moveLeft press enter …" at bounding box center [403, 90] width 136 height 65
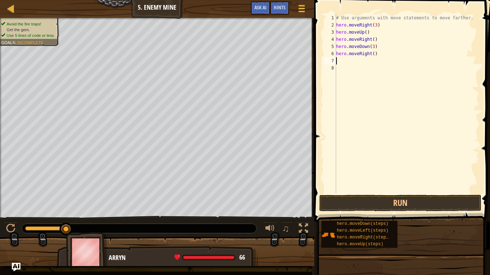
click at [371, 54] on div "# Use arguments with move statements to move farther. hero . moveRight ( 3 ) he…" at bounding box center [407, 111] width 145 height 194
type textarea "hero.moveRight(2)"
click at [388, 205] on button "Run" at bounding box center [400, 203] width 162 height 16
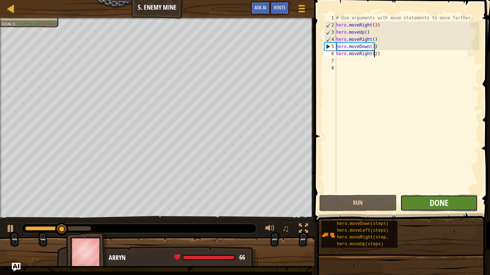
click at [436, 204] on span "Done" at bounding box center [439, 202] width 19 height 11
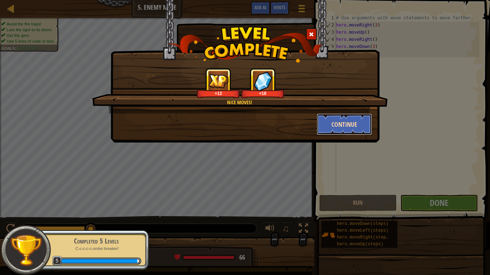
click at [347, 126] on button "Continue" at bounding box center [345, 125] width 56 height 22
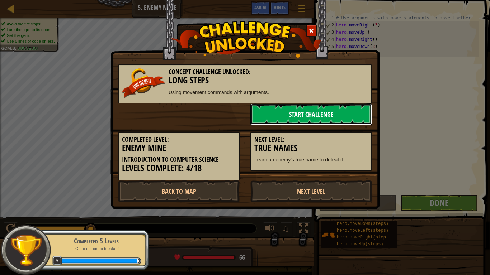
click at [345, 121] on link "Start Challenge" at bounding box center [311, 115] width 122 height 22
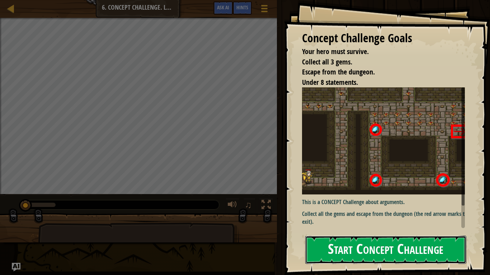
click at [369, 221] on button "Start Concept Challenge" at bounding box center [385, 250] width 161 height 28
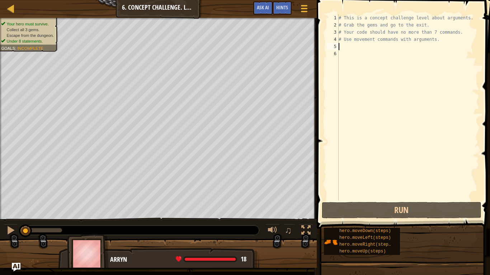
click at [342, 47] on div "# This is a concept challenge level about arguments. # Grab the gems and go to …" at bounding box center [408, 114] width 142 height 201
type textarea "h"
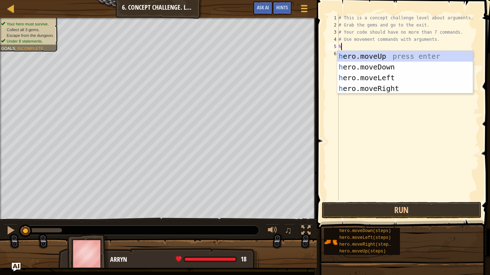
scroll to position [3, 0]
click at [373, 85] on div "h ero.moveUp press enter h ero.moveDown press enter h ero.moveLeft press enter …" at bounding box center [405, 83] width 136 height 65
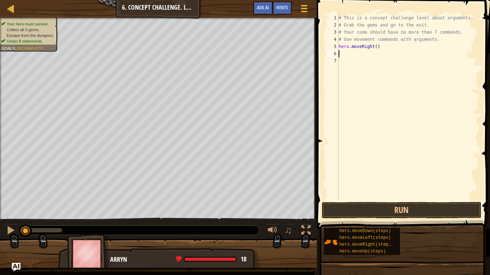
type textarea "h"
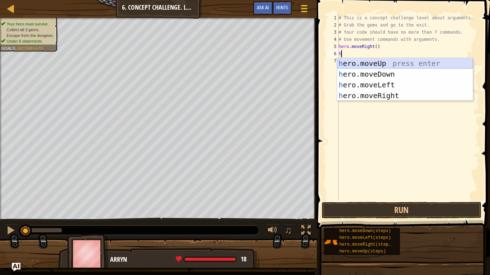
click at [374, 61] on div "h ero.moveUp press enter h ero.moveDown press enter h ero.moveLeft press enter …" at bounding box center [405, 90] width 136 height 65
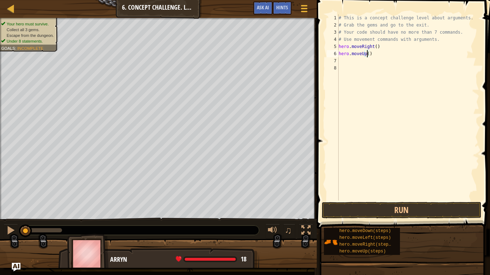
click at [368, 56] on div "# This is a concept challenge level about arguments. # Grab the gems and go to …" at bounding box center [408, 114] width 142 height 201
type textarea "hero.moveUp(3)"
click at [349, 63] on div "# This is a concept challenge level about arguments. # Grab the gems and go to …" at bounding box center [408, 114] width 142 height 201
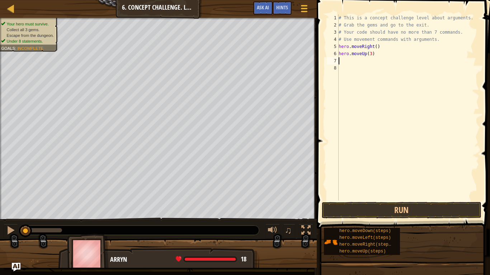
type textarea "h"
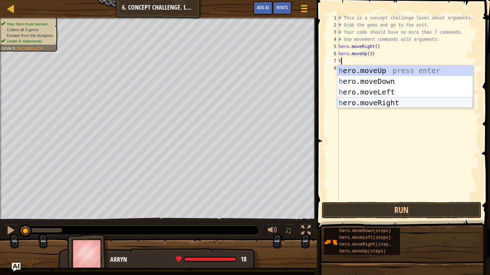
click at [370, 104] on div "h ero.moveUp press enter h ero.moveDown press enter h ero.moveLeft press enter …" at bounding box center [405, 97] width 136 height 65
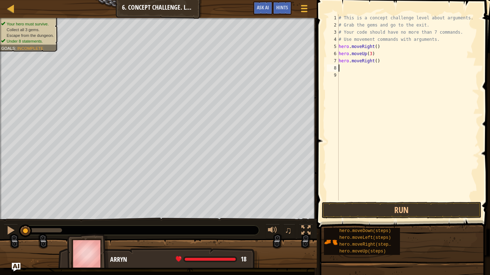
click at [375, 60] on div "# This is a concept challenge level about arguments. # Grab the gems and go to …" at bounding box center [408, 114] width 142 height 201
type textarea "hero.moveRight(2)"
click at [357, 72] on div "# This is a concept challenge level about arguments. # Grab the gems and go to …" at bounding box center [408, 114] width 142 height 201
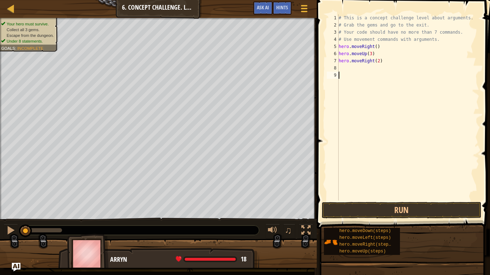
click at [341, 68] on div "# This is a concept challenge level about arguments. # Grab the gems and go to …" at bounding box center [408, 114] width 142 height 201
type textarea "d"
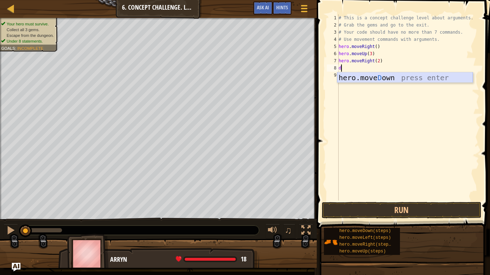
click at [355, 79] on div "hero.[PERSON_NAME] own press enter" at bounding box center [405, 88] width 136 height 32
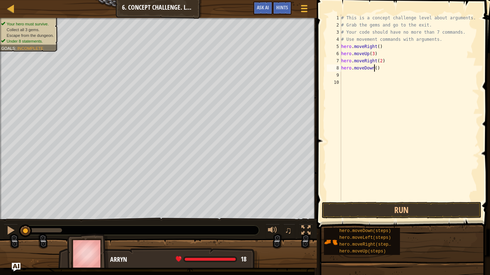
click at [374, 66] on div "# This is a concept challenge level about arguments. # Grab the gems and go to …" at bounding box center [410, 114] width 140 height 201
type textarea "hero.moveDown(3)"
click at [354, 79] on div "# This is a concept challenge level about arguments. # Grab the gems and go to …" at bounding box center [410, 114] width 140 height 201
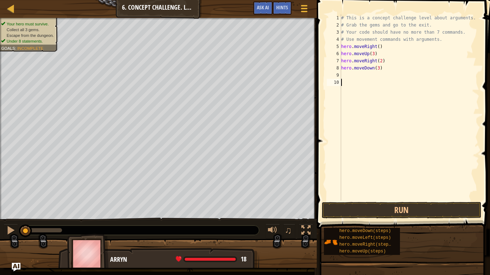
click at [350, 77] on div "# This is a concept challenge level about arguments. # Grab the gems and go to …" at bounding box center [410, 114] width 140 height 201
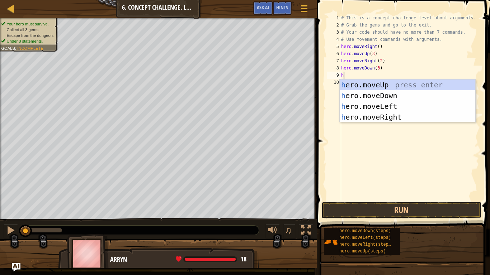
type textarea "h"
click at [377, 108] on div "h ero.moveUp press enter h ero.moveDown press enter h ero.moveLeft press enter …" at bounding box center [408, 112] width 136 height 65
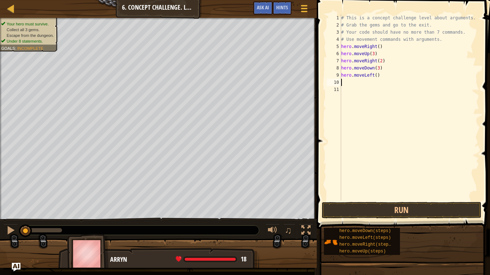
type textarea "h"
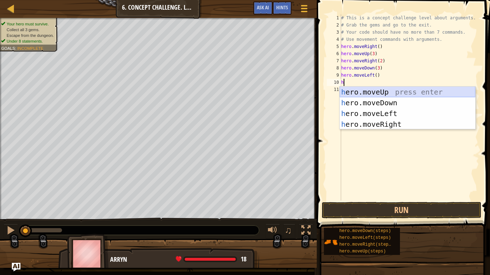
click at [361, 91] on div "h ero.moveUp press enter h ero.moveDown press enter h ero.moveLeft press enter …" at bounding box center [408, 119] width 136 height 65
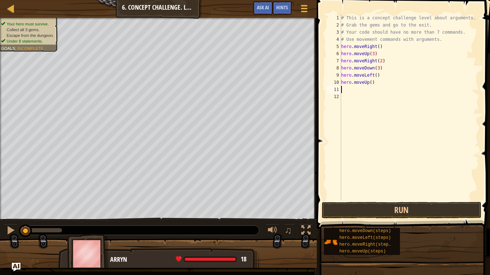
click at [368, 84] on div "# This is a concept challenge level about arguments. # Grab the gems and go to …" at bounding box center [410, 114] width 140 height 201
type textarea "hero.moveUp(2)"
click at [356, 95] on div "# This is a concept challenge level about arguments. # Grab the gems and go to …" at bounding box center [410, 114] width 140 height 201
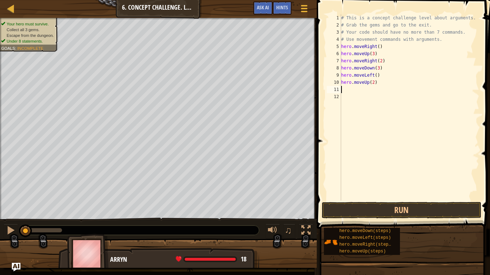
click at [347, 90] on div "# This is a concept challenge level about arguments. # Grab the gems and go to …" at bounding box center [410, 114] width 140 height 201
type textarea "h"
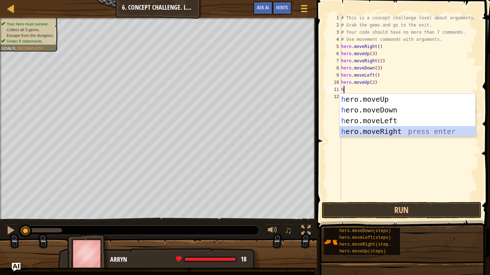
click at [375, 127] on div "h ero.moveUp press enter h ero.moveDown press enter h ero.moveLeft press enter …" at bounding box center [408, 126] width 136 height 65
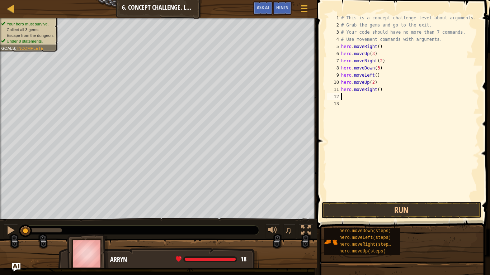
click at [376, 89] on div "# This is a concept challenge level about arguments. # Grab the gems and go to …" at bounding box center [410, 114] width 140 height 201
type textarea "hero.moveRight(4)"
click at [377, 213] on button "Run" at bounding box center [402, 210] width 160 height 16
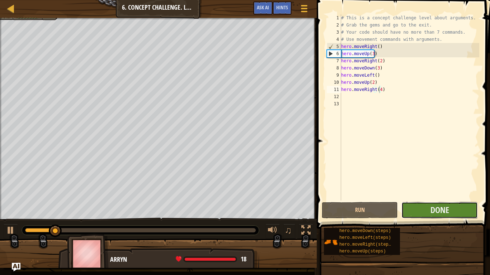
click at [445, 204] on button "Done" at bounding box center [439, 210] width 76 height 16
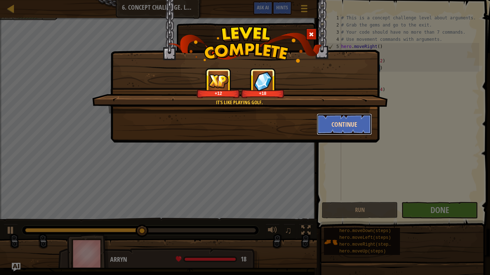
click at [341, 127] on button "Continue" at bounding box center [345, 125] width 56 height 22
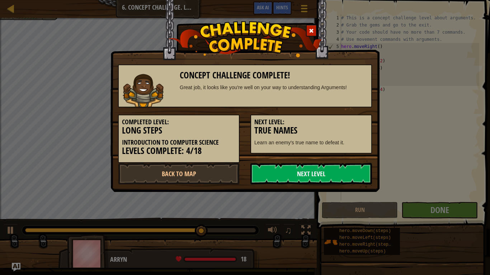
click at [303, 174] on link "Next Level" at bounding box center [311, 174] width 122 height 22
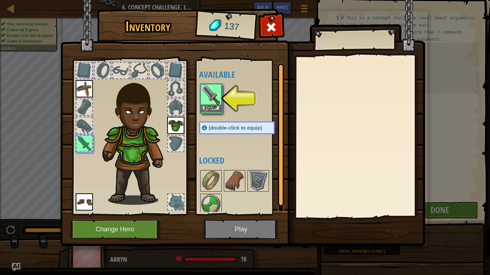
click at [218, 104] on img at bounding box center [211, 95] width 20 height 20
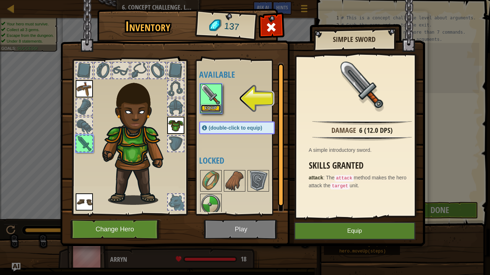
click at [216, 110] on button "Equip" at bounding box center [211, 109] width 20 height 8
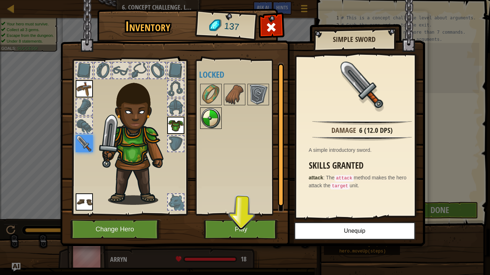
click at [213, 127] on img at bounding box center [211, 118] width 20 height 20
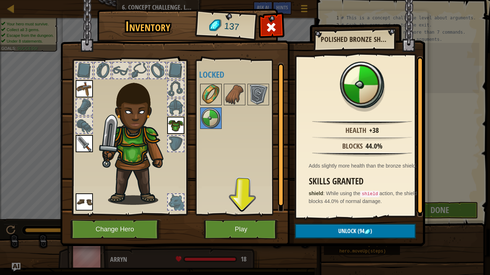
click at [212, 98] on img at bounding box center [211, 95] width 20 height 20
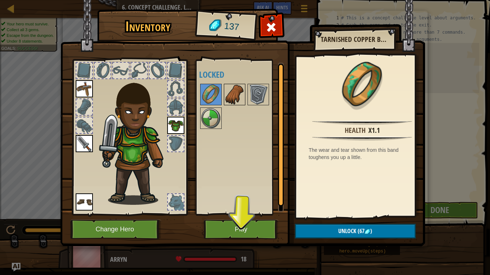
click at [234, 91] on img at bounding box center [235, 95] width 20 height 20
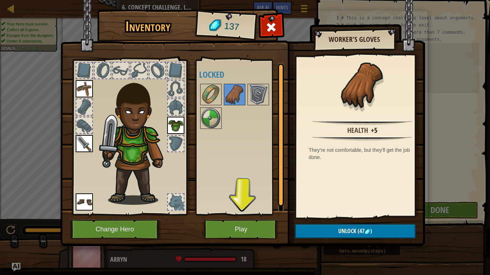
click at [245, 91] on div "Available Equip Equip Equip Equip (double-click to equip) Locked" at bounding box center [244, 138] width 90 height 150
click at [208, 119] on img at bounding box center [211, 118] width 20 height 20
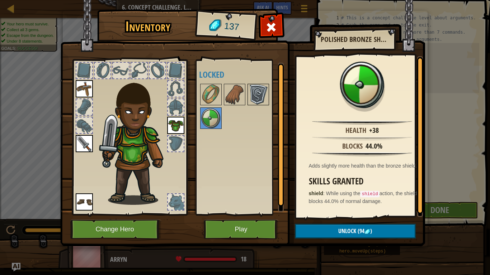
click at [259, 95] on img at bounding box center [258, 95] width 20 height 20
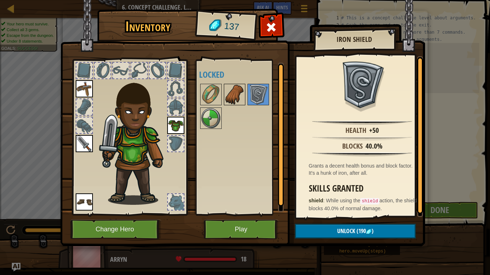
click at [241, 98] on img at bounding box center [235, 95] width 20 height 20
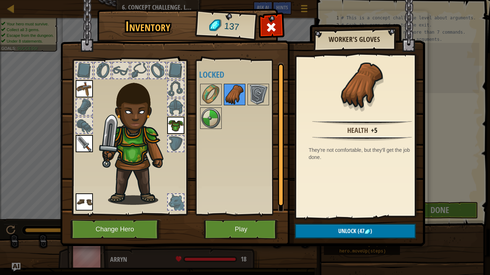
click at [231, 96] on img at bounding box center [235, 95] width 20 height 20
click at [214, 95] on img at bounding box center [211, 95] width 20 height 20
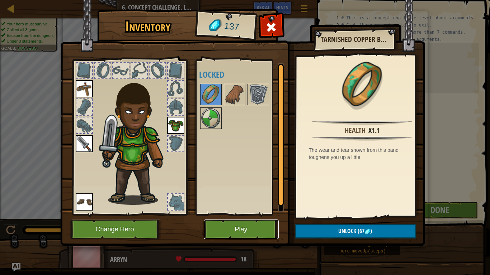
click at [234, 221] on button "Play" at bounding box center [241, 230] width 75 height 20
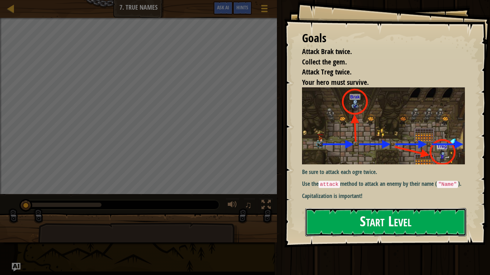
click at [359, 221] on button "Start Level" at bounding box center [385, 222] width 161 height 28
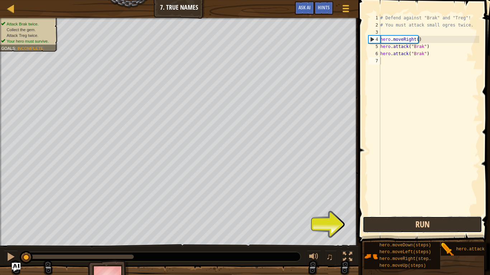
click at [401, 221] on button "Run" at bounding box center [422, 225] width 119 height 16
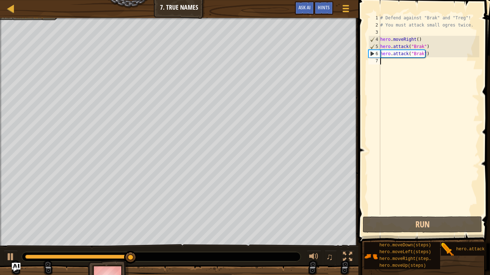
click at [396, 63] on div "# Defend against "Brak" and "Treg"! # You must attack small ogres twice. hero .…" at bounding box center [429, 121] width 100 height 215
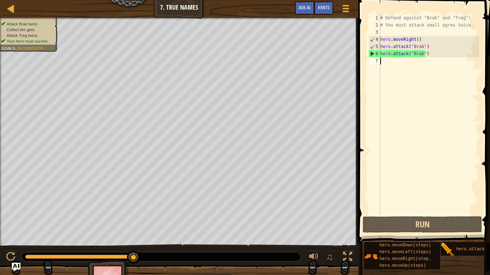
scroll to position [3, 0]
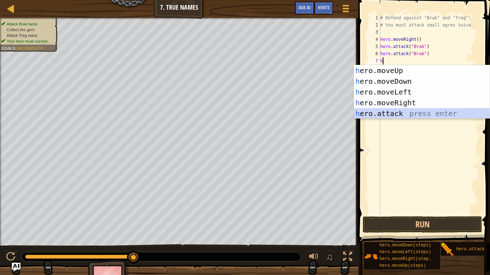
click at [395, 116] on div "h ero.moveUp press enter h ero.moveDown press enter h ero.moveLeft press enter …" at bounding box center [422, 102] width 136 height 75
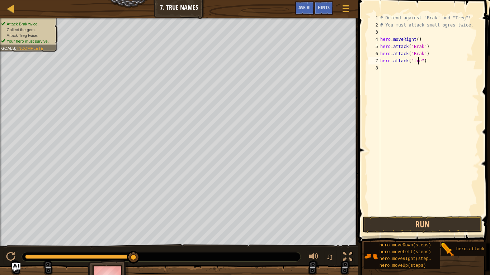
type textarea "hero.attack("treg")"
click at [384, 70] on div "# Defend against "Brak" and "Treg"! # You must attack small ogres twice. hero .…" at bounding box center [429, 121] width 100 height 215
type textarea "h"
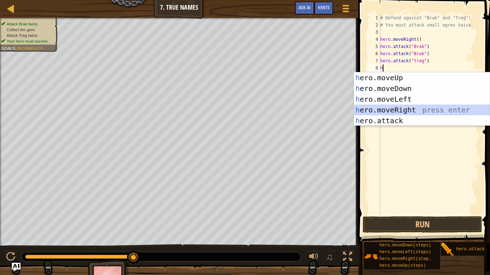
click at [401, 110] on div "h ero.moveUp press enter h ero.moveDown press enter h ero.moveLeft press enter …" at bounding box center [422, 109] width 136 height 75
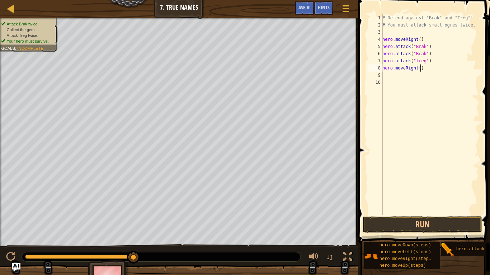
click at [420, 65] on div "# Defend against "Brak" and "Treg"! # You must attack small ogres twice. hero .…" at bounding box center [430, 121] width 98 height 215
click at [417, 67] on div "# Defend against "Brak" and "Treg"! # You must attack small ogres twice. hero .…" at bounding box center [430, 121] width 98 height 215
click at [431, 221] on button "Run" at bounding box center [422, 225] width 119 height 16
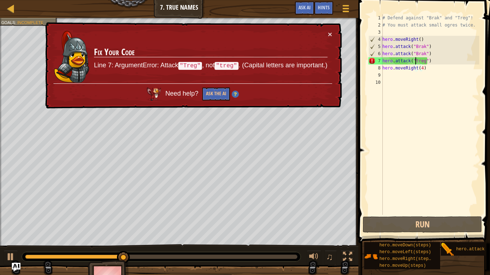
click at [416, 62] on div "# Defend against "Brak" and "Treg"! # You must attack small ogres twice. hero .…" at bounding box center [430, 121] width 98 height 215
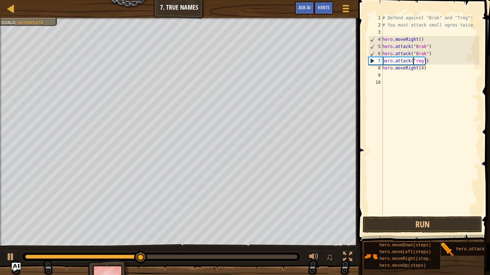
scroll to position [3, 3]
click at [413, 219] on button "Run" at bounding box center [422, 225] width 119 height 16
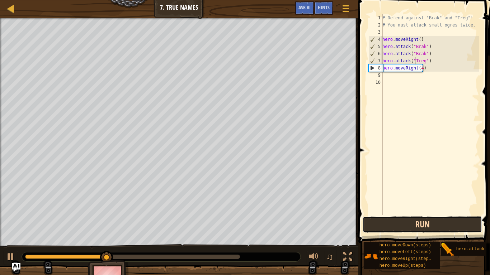
click at [411, 221] on button "Run" at bounding box center [422, 225] width 119 height 16
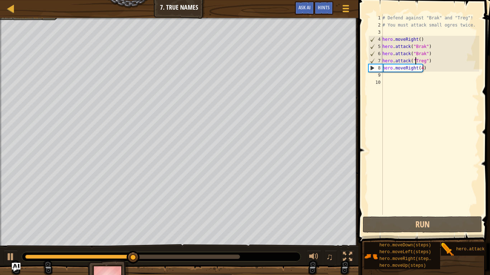
click at [424, 68] on div "# Defend against "Brak" and "Treg"! # You must attack small ogres twice. hero .…" at bounding box center [430, 121] width 98 height 215
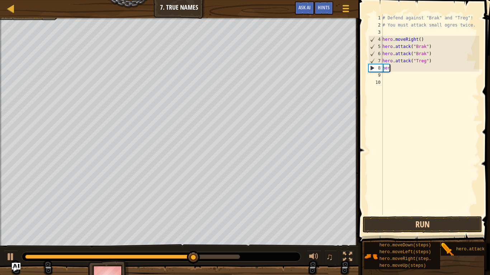
scroll to position [3, 0]
type textarea "h"
click at [411, 221] on button "Run" at bounding box center [422, 225] width 119 height 16
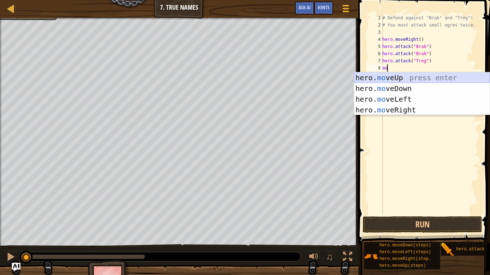
type textarea "m"
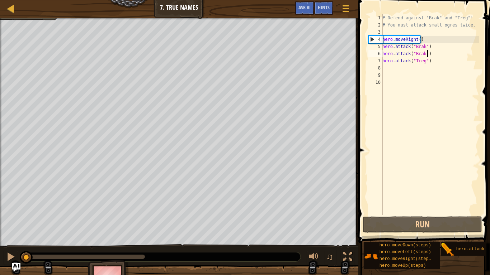
click at [429, 56] on div "# Defend against "Brak" and "Treg"! # You must attack small ogres twice. hero .…" at bounding box center [430, 121] width 98 height 215
click at [430, 63] on div "# Defend against "Brak" and "Treg"! # You must attack small ogres twice. hero .…" at bounding box center [430, 121] width 98 height 215
type textarea "hero.attack("Treg")"
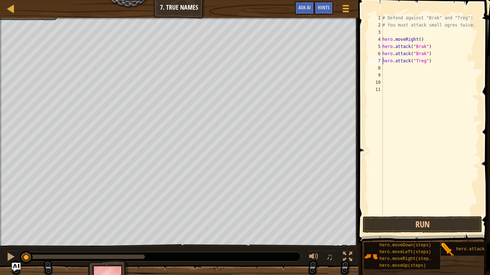
click at [383, 60] on div "# Defend against "Brak" and "Treg"! # You must attack small ogres twice. hero .…" at bounding box center [430, 121] width 98 height 215
type textarea "hero.attack("Treg")"
click at [388, 62] on div "# Defend against "Brak" and "Treg"! # You must attack small ogres twice. hero .…" at bounding box center [430, 121] width 98 height 215
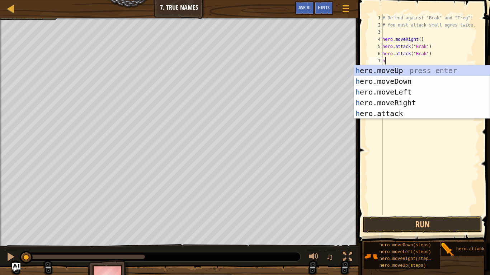
type textarea "h"
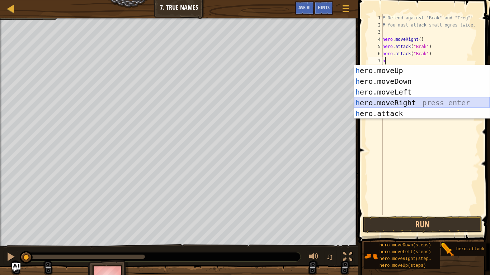
click at [401, 101] on div "h ero.moveUp press enter h ero.moveDown press enter h ero.moveLeft press enter …" at bounding box center [422, 102] width 136 height 75
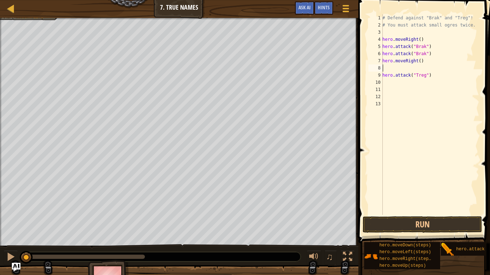
click at [384, 77] on div "# Defend against "Brak" and "Treg"! # You must attack small ogres twice. hero .…" at bounding box center [430, 121] width 98 height 215
click at [382, 78] on div "9" at bounding box center [375, 75] width 14 height 7
type textarea "hero.attack("Treg")"
click at [388, 77] on div "# Defend against "Brak" and "Treg"! # You must attack small ogres twice. hero .…" at bounding box center [430, 121] width 98 height 215
click at [418, 221] on button "Run" at bounding box center [422, 225] width 119 height 16
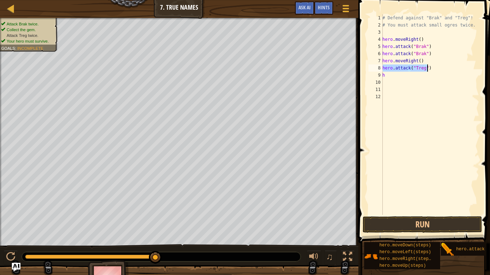
drag, startPoint x: 383, startPoint y: 71, endPoint x: 428, endPoint y: 68, distance: 44.5
click at [428, 68] on div "# Defend against "Brak" and "Treg"! # You must attack small ogres twice. hero .…" at bounding box center [430, 121] width 98 height 215
click at [386, 78] on div "# Defend against "Brak" and "Treg"! # You must attack small ogres twice. hero .…" at bounding box center [430, 121] width 98 height 215
type textarea "h"
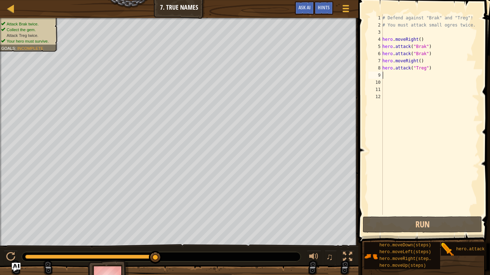
paste textarea "hero.attack("Treg")"
type textarea "hero.attack("Treg")"
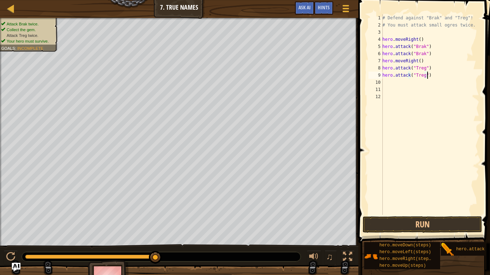
click at [391, 82] on div "# Defend against "Brak" and "Treg"! # You must attack small ogres twice. hero .…" at bounding box center [430, 121] width 98 height 215
type textarea "h"
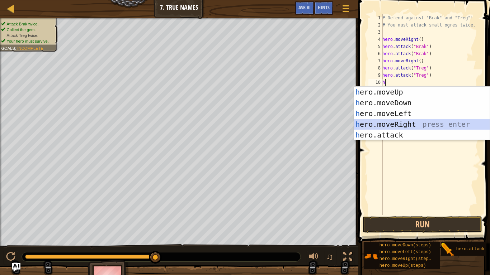
click at [402, 122] on div "h ero.moveUp press enter h ero.moveDown press enter h ero.moveLeft press enter …" at bounding box center [422, 124] width 136 height 75
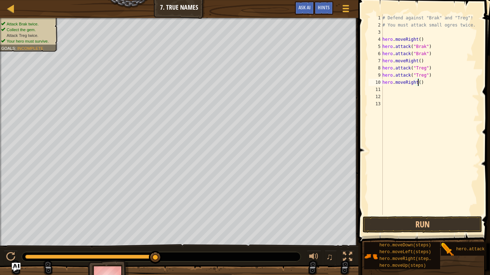
click at [419, 83] on div "# Defend against "Brak" and "Treg"! # You must attack small ogres twice. hero .…" at bounding box center [430, 121] width 98 height 215
type textarea "hero.moveRight(2)"
click at [440, 221] on button "Run" at bounding box center [422, 225] width 119 height 16
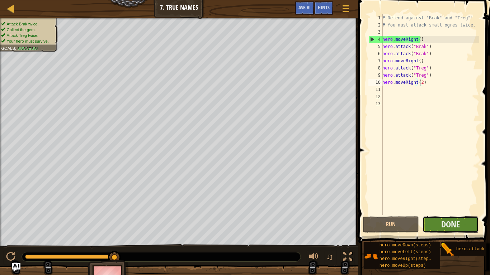
click at [460, 221] on button "Done" at bounding box center [450, 225] width 56 height 16
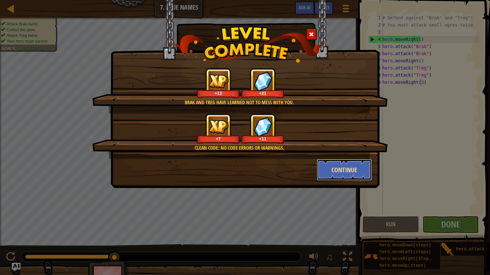
click at [345, 169] on button "Continue" at bounding box center [345, 170] width 56 height 22
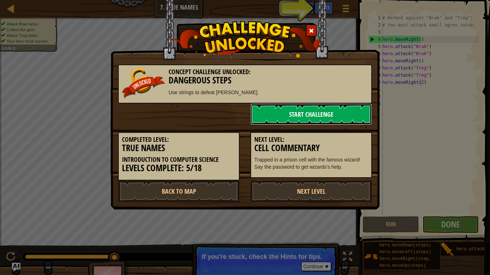
click at [308, 109] on link "Start Challenge" at bounding box center [311, 115] width 122 height 22
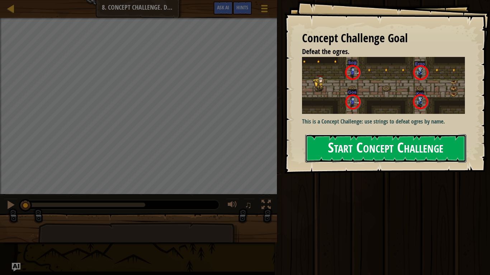
click at [353, 150] on button "Start Concept Challenge" at bounding box center [385, 148] width 161 height 28
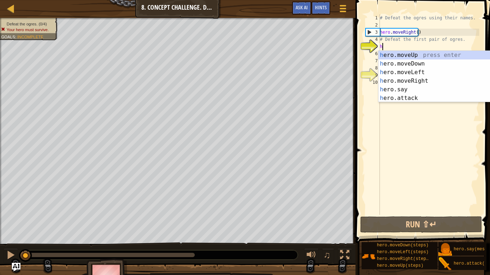
scroll to position [3, 0]
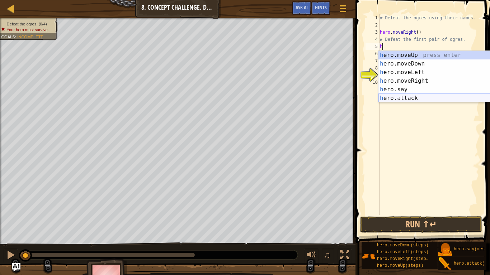
click at [409, 97] on div "h ero.moveUp press enter h ero.moveDown press enter h ero.moveLeft press enter …" at bounding box center [446, 85] width 136 height 69
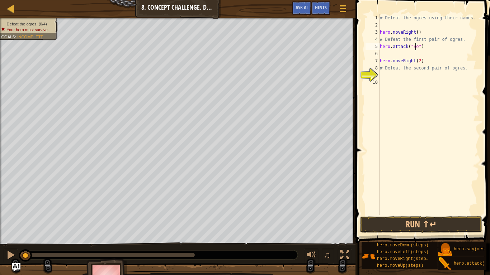
type textarea "hero.attack("Sog")"
drag, startPoint x: 422, startPoint y: 47, endPoint x: 379, endPoint y: 47, distance: 43.4
click at [379, 47] on div "hero.attack("Sog") 1 2 3 4 5 6 7 8 9 10 # Defeat the ogres using their names. h…" at bounding box center [421, 114] width 115 height 201
click at [381, 56] on div "# Defeat the ogres using their names. hero . moveRight ( ) # Defeat the first p…" at bounding box center [428, 121] width 101 height 215
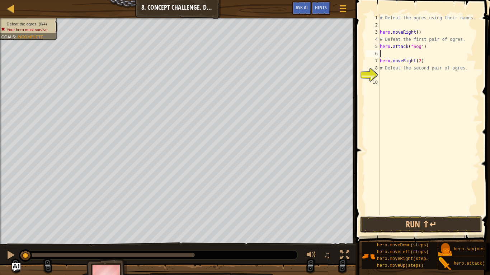
scroll to position [3, 0]
click at [425, 60] on div "# Defeat the ogres using their names. hero . moveRight ( ) # Defeat the first p…" at bounding box center [428, 121] width 101 height 215
click at [426, 57] on div "# Defeat the ogres using their names. hero . moveRight ( ) # Defeat the first p…" at bounding box center [428, 121] width 101 height 215
type textarea "hero.attack("Sog")"
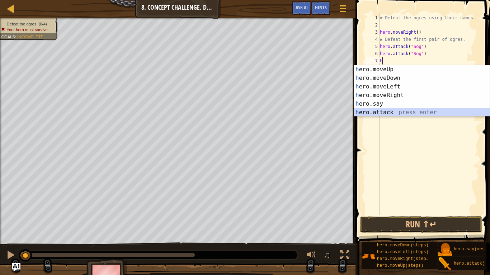
drag, startPoint x: 396, startPoint y: 113, endPoint x: 407, endPoint y: 103, distance: 14.5
click at [396, 114] on div "h ero.moveUp press enter h ero.moveDown press enter h ero.moveLeft press enter …" at bounding box center [422, 99] width 136 height 69
type textarea "hero.attack("Enemy Name")"
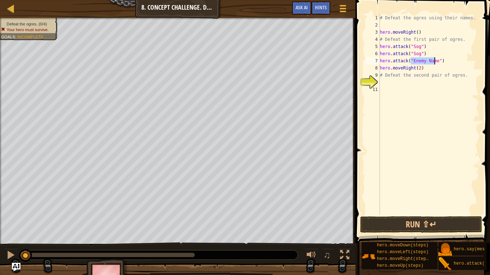
click at [439, 59] on div "# Defeat the ogres using their names. hero . moveRight ( ) # Defeat the first p…" at bounding box center [428, 121] width 101 height 215
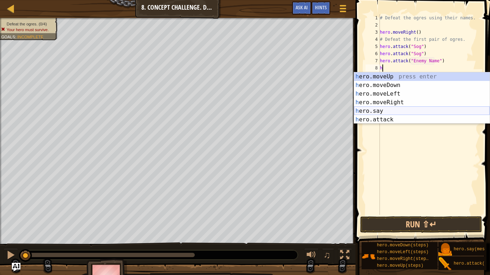
click at [405, 114] on div "h ero.moveUp press enter h ero.moveDown press enter h ero.moveLeft press enter …" at bounding box center [422, 106] width 136 height 69
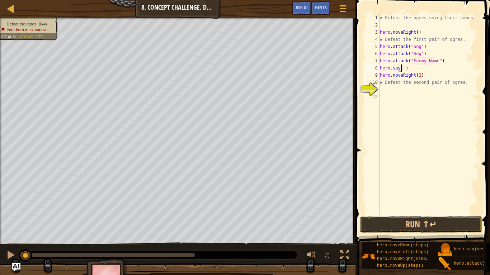
click at [429, 68] on div "# Defeat the ogres using their names. hero . moveRight ( ) # Defeat the first p…" at bounding box center [428, 121] width 101 height 215
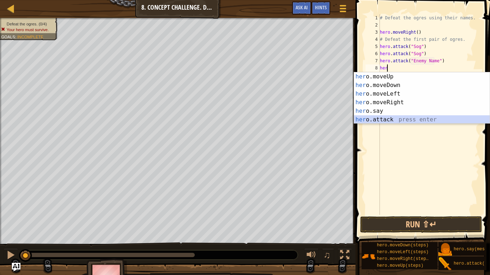
click at [391, 120] on div "her o.moveUp press enter her o.moveDown press enter her o.moveLeft press enter …" at bounding box center [422, 106] width 136 height 69
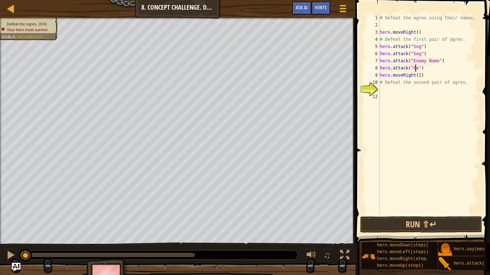
scroll to position [3, 3]
click at [434, 59] on div "# Defeat the ogres using their names. hero . moveRight ( ) # Defeat the first p…" at bounding box center [428, 121] width 101 height 215
click at [425, 84] on div "# Defeat the ogres using their names. hero . moveRight ( ) # Defeat the first p…" at bounding box center [428, 121] width 101 height 215
click at [385, 82] on div "# Defeat the ogres using their names. hero . moveRight ( ) # Defeat the first p…" at bounding box center [428, 121] width 101 height 215
click at [379, 84] on div "10" at bounding box center [372, 82] width 14 height 7
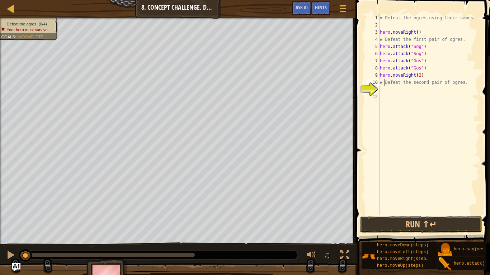
type textarea "# Defeat the second pair of ogres."
click at [382, 90] on div "# Defeat the ogres using their names. hero . moveRight ( ) # Defeat the first p…" at bounding box center [428, 121] width 101 height 215
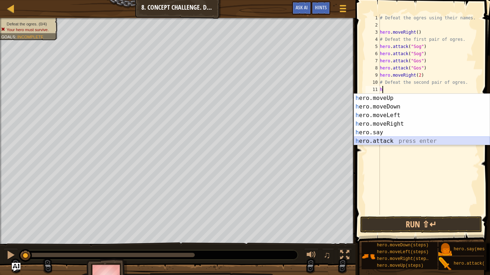
click at [388, 141] on div "h ero.moveUp press enter h ero.moveDown press enter h ero.moveLeft press enter …" at bounding box center [422, 128] width 136 height 69
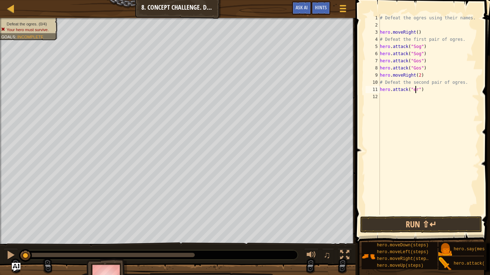
scroll to position [3, 3]
click at [414, 88] on div "# Defeat the ogres using their names. hero . moveRight ( ) # Defeat the first p…" at bounding box center [428, 121] width 101 height 215
type textarea "hero.attack("Ergo")"
click at [386, 97] on div "# Defeat the ogres using their names. hero . moveRight ( ) # Defeat the first p…" at bounding box center [428, 121] width 101 height 215
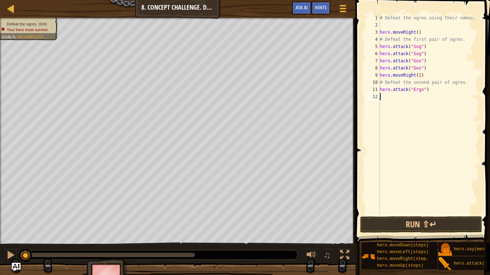
scroll to position [3, 0]
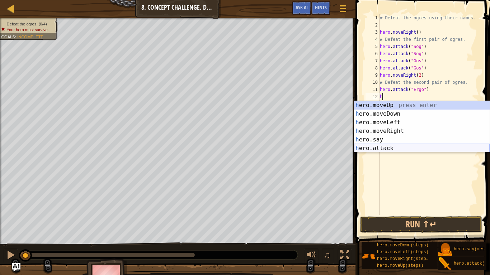
click at [389, 147] on div "h ero.moveUp press enter h ero.moveDown press enter h ero.moveLeft press enter …" at bounding box center [422, 135] width 136 height 69
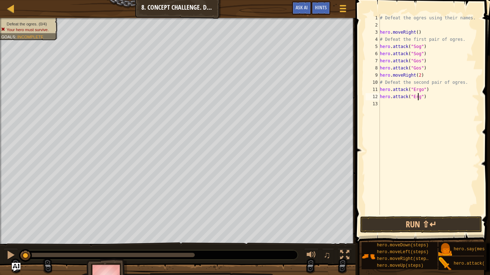
scroll to position [3, 3]
type textarea "hero.attack("Ergo")"
click at [427, 97] on div "# Defeat the ogres using their names. hero . moveRight ( ) # Defeat the first p…" at bounding box center [428, 121] width 101 height 215
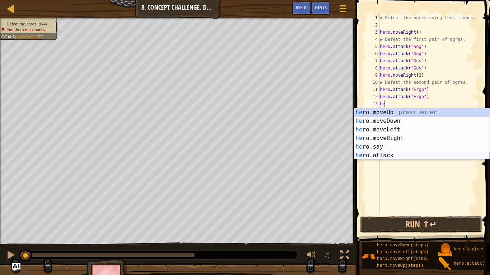
click at [407, 153] on div "he ro.moveUp press enter he ro.moveDown press enter he ro.moveLeft press enter …" at bounding box center [422, 142] width 136 height 69
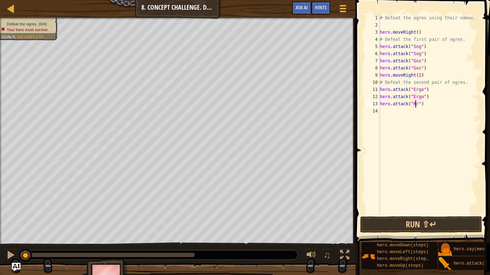
type textarea "hero.attack("Kro")"
click at [426, 101] on div "# Defeat the ogres using their names. hero . moveRight ( ) # Defeat the first p…" at bounding box center [428, 121] width 101 height 215
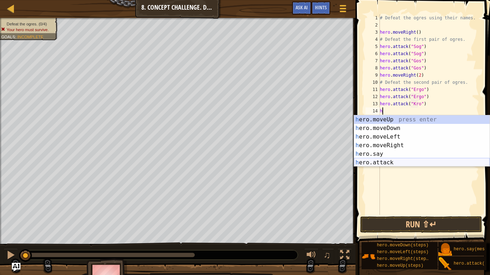
click at [423, 161] on div "h ero.moveUp press enter h ero.moveDown press enter h ero.moveLeft press enter …" at bounding box center [422, 149] width 136 height 69
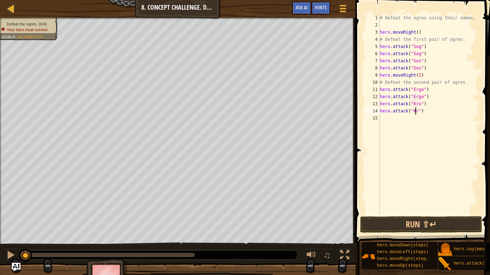
scroll to position [3, 3]
click at [408, 221] on button "Run ⇧↵" at bounding box center [421, 225] width 122 height 16
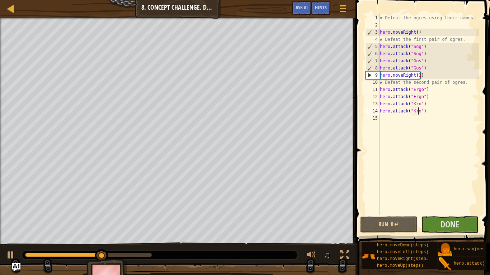
click at [427, 114] on div "# Defeat the ogres using their names. hero . moveRight ( ) # Defeat the first p…" at bounding box center [428, 121] width 101 height 215
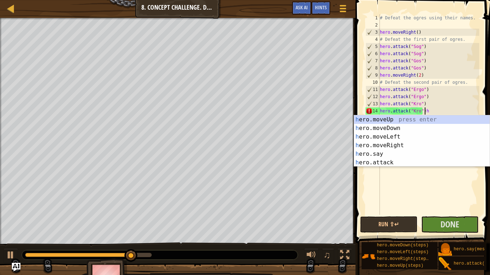
type textarea "hero.attack("Kro")"
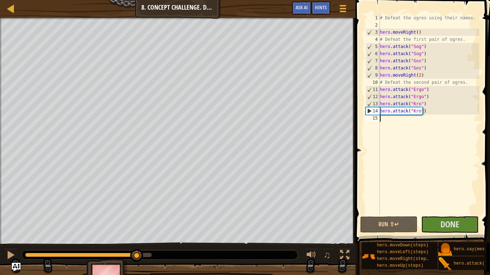
click at [386, 122] on div "# Defeat the ogres using their names. hero . moveRight ( ) # Defeat the first p…" at bounding box center [428, 121] width 101 height 215
type textarea "h"
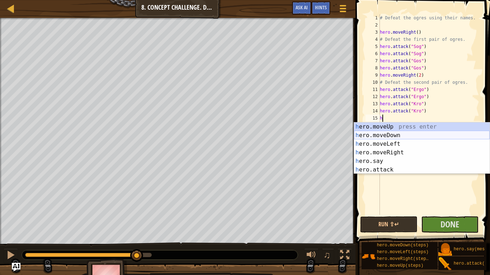
click at [389, 137] on div "h ero.moveUp press enter h ero.moveDown press enter h ero.moveLeft press enter …" at bounding box center [422, 157] width 136 height 69
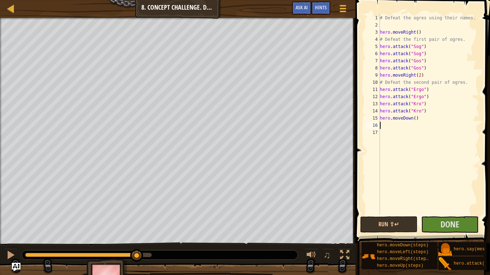
type textarea "h"
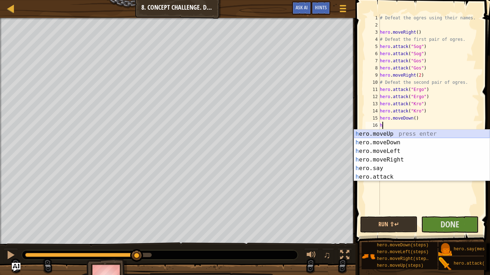
click at [396, 134] on div "h ero.moveUp press enter h ero.moveDown press enter h ero.moveLeft press enter …" at bounding box center [422, 164] width 136 height 69
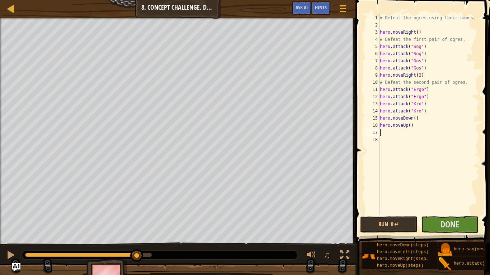
type textarea "h"
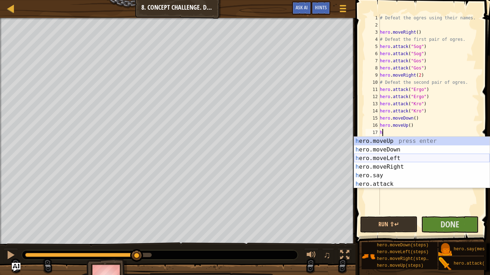
click at [397, 160] on div "h ero.moveUp press enter h ero.moveDown press enter h ero.moveLeft press enter …" at bounding box center [422, 171] width 136 height 69
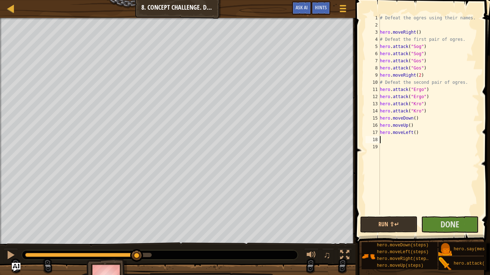
click at [413, 133] on div "# Defeat the ogres using their names. hero . moveRight ( ) # Defeat the first p…" at bounding box center [428, 121] width 101 height 215
type textarea "hero.moveLeft(2)"
click at [393, 147] on div "# Defeat the ogres using their names. hero . moveRight ( ) # Defeat the first p…" at bounding box center [428, 121] width 101 height 215
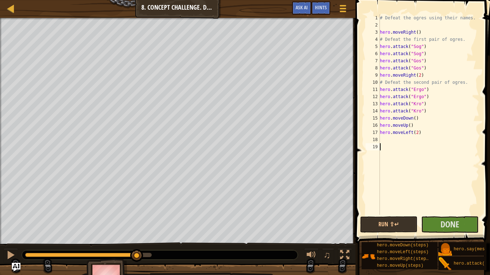
click at [383, 140] on div "# Defeat the ogres using their names. hero . moveRight ( ) # Defeat the first p…" at bounding box center [428, 121] width 101 height 215
type textarea "h"
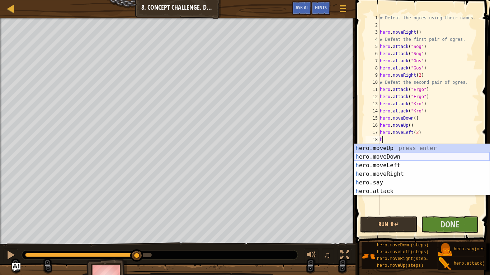
click at [395, 158] on div "h ero.moveUp press enter h ero.moveDown press enter h ero.moveLeft press enter …" at bounding box center [422, 178] width 136 height 69
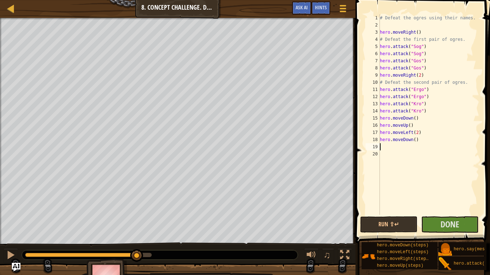
type textarea "h"
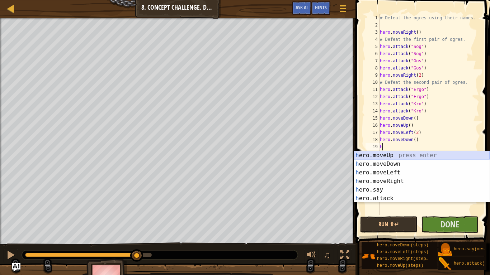
click at [396, 157] on div "h ero.moveUp press enter h ero.moveDown press enter h ero.moveLeft press enter …" at bounding box center [422, 185] width 136 height 69
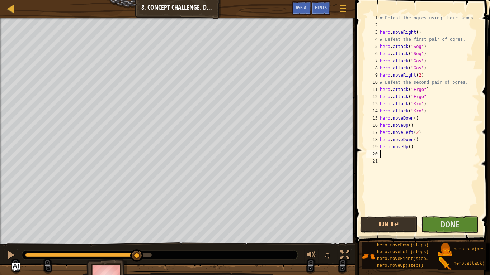
type textarea "h"
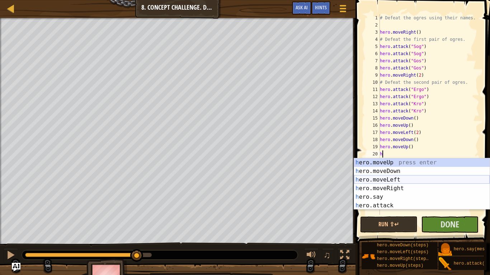
click at [403, 178] on div "h ero.moveUp press enter h ero.moveDown press enter h ero.moveLeft press enter …" at bounding box center [422, 193] width 136 height 69
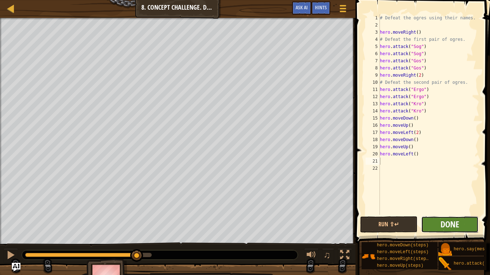
click at [444, 221] on span "Done" at bounding box center [449, 224] width 19 height 11
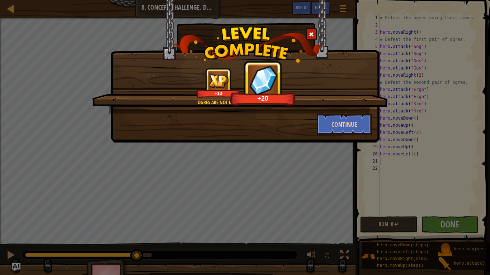
click at [311, 32] on span at bounding box center [311, 34] width 5 height 5
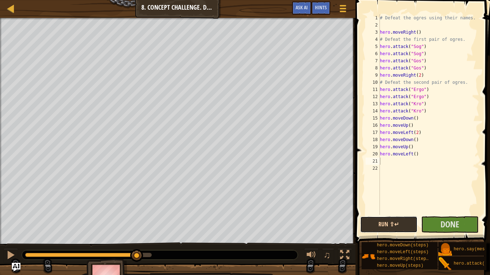
click at [396, 219] on button "Run ⇧↵" at bounding box center [388, 225] width 57 height 16
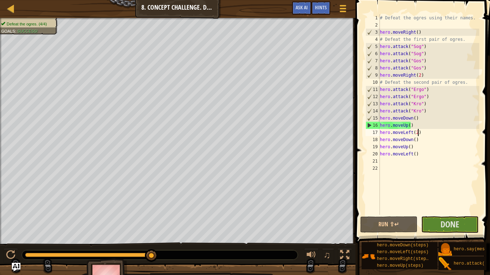
click at [423, 133] on div "# Defeat the ogres using their names. hero . moveRight ( ) # Defeat the first p…" at bounding box center [428, 121] width 101 height 215
click at [412, 123] on div "# Defeat the ogres using their names. hero . moveRight ( ) # Defeat the first p…" at bounding box center [428, 121] width 101 height 215
click at [408, 127] on div "# Defeat the ogres using their names. hero . moveRight ( ) # Defeat the first p…" at bounding box center [428, 121] width 101 height 215
click at [396, 221] on button "Run ⇧↵" at bounding box center [388, 225] width 57 height 16
click at [421, 126] on div "# Defeat the ogres using their names. hero . moveRight ( ) # Defeat the first p…" at bounding box center [428, 121] width 101 height 215
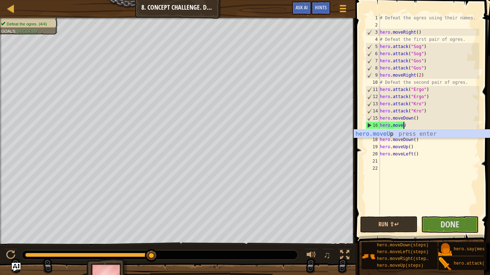
type textarea "hero.move"
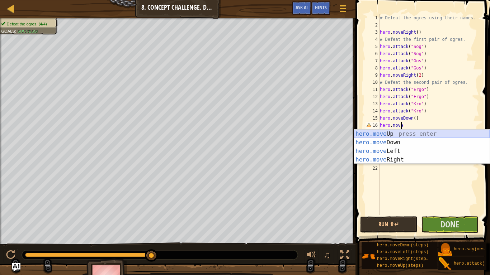
click at [408, 132] on div "hero.move Up press enter hero.move Down press enter hero.move Left press enter …" at bounding box center [422, 156] width 136 height 52
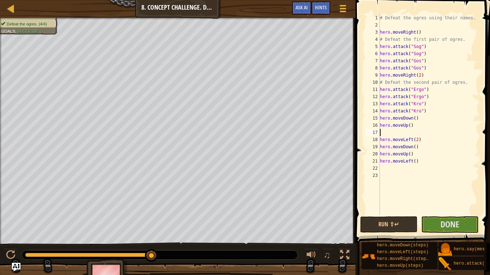
type textarea "hero.moveUp()"
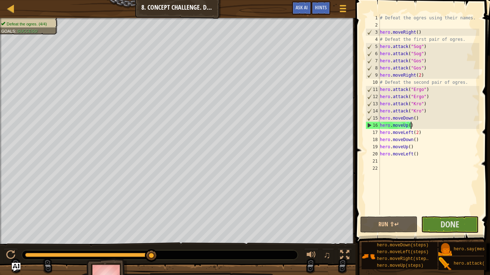
click at [414, 127] on div "# Defeat the ogres using their names. hero . moveRight ( ) # Defeat the first p…" at bounding box center [428, 121] width 101 height 215
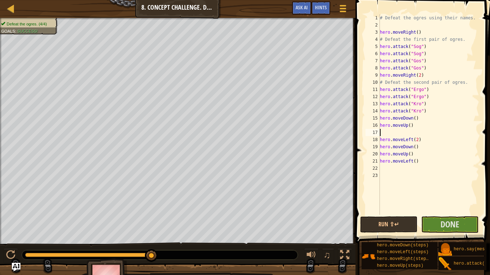
type textarea "h"
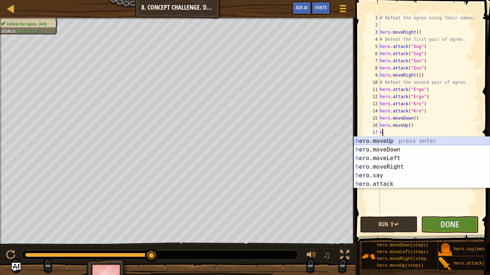
click at [403, 141] on div "h ero.moveUp press enter h ero.moveDown press enter h ero.moveLeft press enter …" at bounding box center [422, 171] width 136 height 69
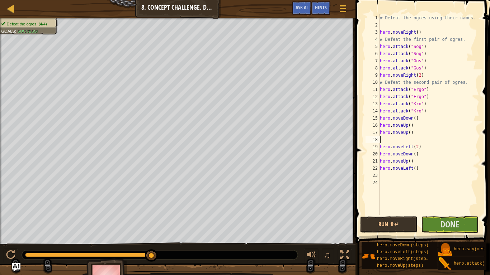
click at [381, 147] on div "# Defeat the ogres using their names. hero . moveRight ( ) # Defeat the first p…" at bounding box center [428, 121] width 101 height 215
click at [406, 220] on button "Run ⇧↵" at bounding box center [388, 225] width 57 height 16
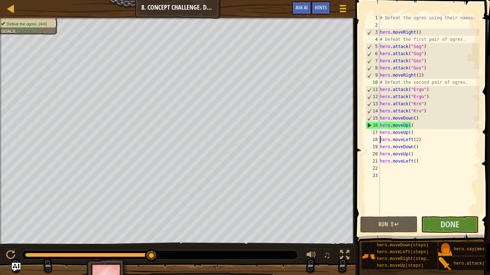
click at [411, 130] on div "# Defeat the ogres using their names. hero . moveRight ( ) # Defeat the first p…" at bounding box center [428, 121] width 101 height 215
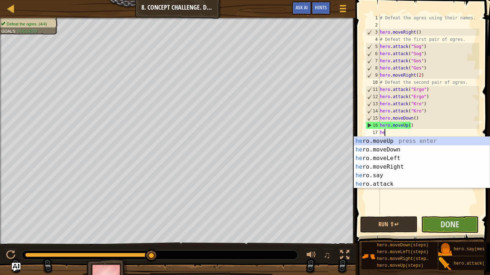
type textarea "h"
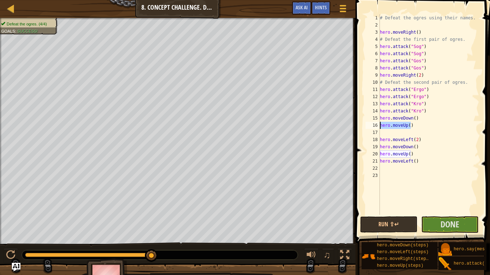
drag, startPoint x: 417, startPoint y: 127, endPoint x: 359, endPoint y: 127, distance: 58.5
click at [359, 127] on div "1 2 3 4 5 6 7 8 9 10 11 12 13 14 15 16 17 18 19 20 21 22 23 # Defeat the ogres …" at bounding box center [421, 136] width 137 height 265
type textarea "hero.moveUp()"
click at [380, 132] on div "# Defeat the ogres using their names. hero . moveRight ( ) # Defeat the first p…" at bounding box center [428, 121] width 101 height 215
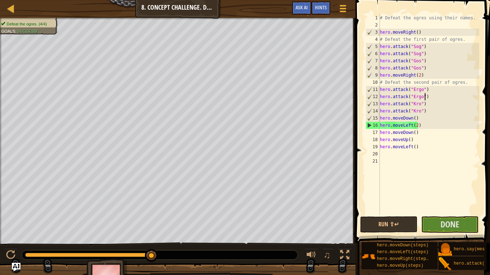
click at [424, 99] on div "# Defeat the ogres using their names. hero . moveRight ( ) # Defeat the first p…" at bounding box center [428, 121] width 101 height 215
click at [425, 45] on div "# Defeat the ogres using their names. hero . moveRight ( ) # Defeat the first p…" at bounding box center [428, 121] width 101 height 215
click at [381, 45] on div "# Defeat the ogres using their names. hero . moveRight ( ) # Defeat the first p…" at bounding box center [428, 121] width 101 height 215
click at [381, 45] on div "# Defeat the ogres using their names. hero . moveRight ( ) # Defeat the first p…" at bounding box center [428, 114] width 101 height 201
click at [380, 45] on div "# Defeat the ogres using their names. hero . moveRight ( ) # Defeat the first p…" at bounding box center [428, 121] width 101 height 215
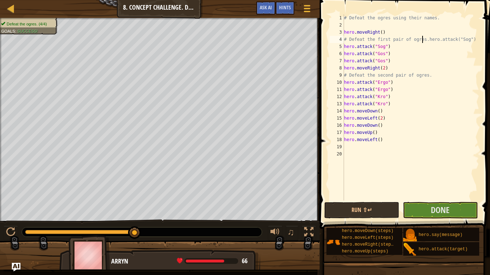
click at [345, 44] on div "# Defeat the ogres using their names. hero . moveRight ( ) # Defeat the first p…" at bounding box center [410, 114] width 137 height 201
click at [345, 46] on div "# Defeat the ogres using their names. hero . moveRight ( ) # Defeat the first p…" at bounding box center [410, 114] width 137 height 201
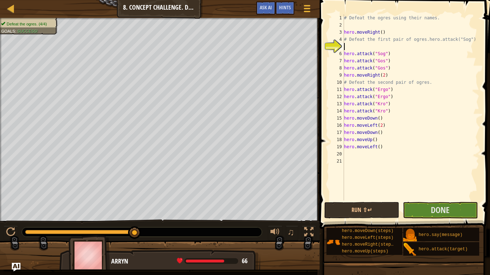
click at [422, 43] on div "# Defeat the ogres using their names. hero . moveRight ( ) # Defeat the first p…" at bounding box center [410, 114] width 137 height 201
click at [422, 38] on div "# Defeat the ogres using their names. hero . moveRight ( ) # Defeat the first p…" at bounding box center [410, 114] width 137 height 201
type textarea "hero.attack("Sog")"
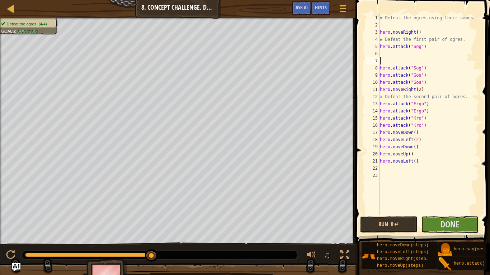
click at [381, 58] on div "# Defeat the ogres using their names. hero . moveRight ( ) # Defeat the first p…" at bounding box center [428, 121] width 101 height 215
type textarea "\"
type textarea "hero.attack("Sog")"
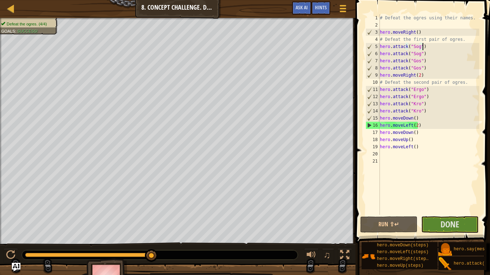
click at [380, 47] on div "# Defeat the ogres using their names. hero . moveRight ( ) # Defeat the first p…" at bounding box center [428, 121] width 101 height 215
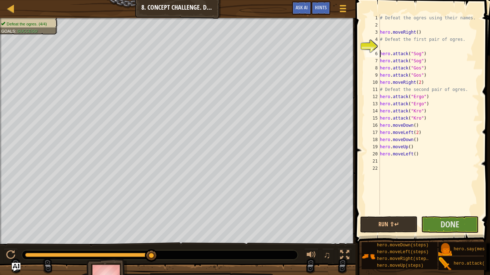
click at [380, 47] on div "# Defeat the ogres using their names. hero . moveRight ( ) # Defeat the first p…" at bounding box center [428, 121] width 101 height 215
type textarea "h"
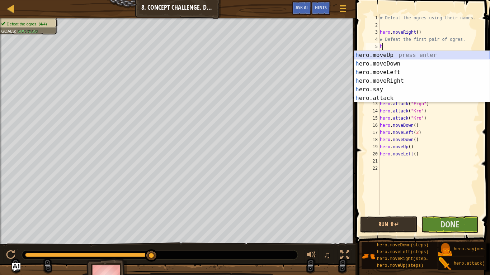
click at [387, 59] on div "h ero.moveUp press enter h ero.moveDown press enter h ero.moveLeft press enter …" at bounding box center [422, 85] width 136 height 69
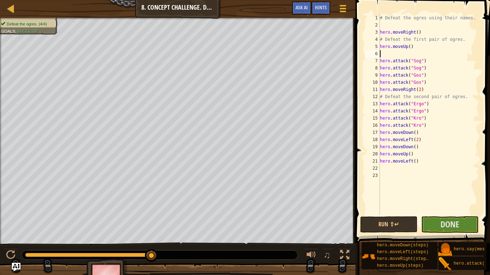
click at [380, 47] on div "# Defeat the ogres using their names. hero . moveRight ( ) # Defeat the first p…" at bounding box center [428, 121] width 101 height 215
type textarea "hero.moveUp()"
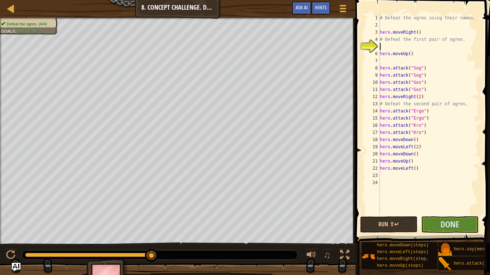
click at [381, 48] on div "# Defeat the ogres using their names. hero . moveRight ( ) # Defeat the first p…" at bounding box center [428, 121] width 101 height 215
type textarea "h"
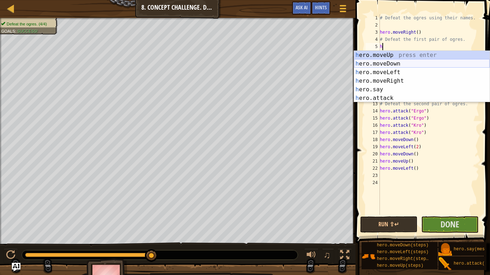
click at [385, 67] on div "h ero.moveUp press enter h ero.moveDown press enter h ero.moveLeft press enter …" at bounding box center [422, 85] width 136 height 69
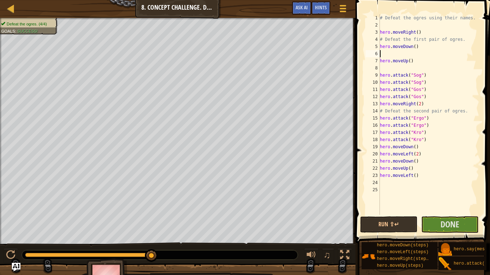
click at [381, 69] on div "# Defeat the ogres using their names. hero . moveRight ( ) # Defeat the first p…" at bounding box center [428, 121] width 101 height 215
type textarea "hero.moveUp()"
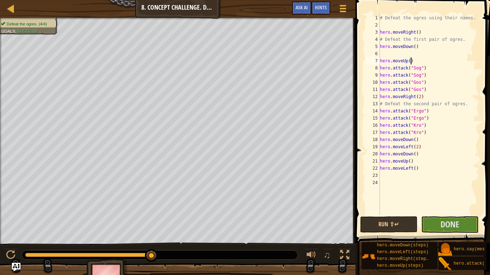
click at [382, 55] on div "# Defeat the ogres using their names. hero . moveRight ( ) # Defeat the first p…" at bounding box center [428, 121] width 101 height 215
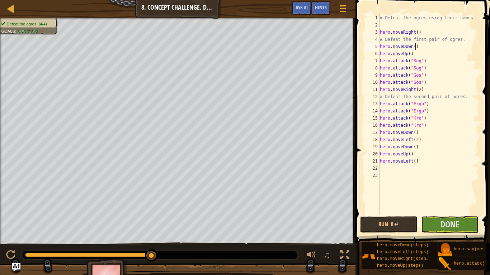
click at [380, 103] on div "# Defeat the ogres using their names. hero . moveRight ( ) # Defeat the first p…" at bounding box center [428, 121] width 101 height 215
type textarea "hero.attack("Ergo")"
click at [381, 103] on div "# Defeat the ogres using their names. hero . moveRight ( ) # Defeat the first p…" at bounding box center [428, 121] width 101 height 215
type textarea "h"
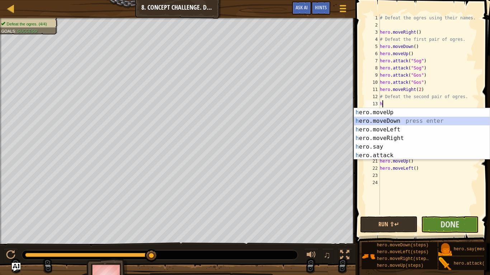
click at [398, 121] on div "h ero.moveUp press enter h ero.moveDown press enter h ero.moveLeft press enter …" at bounding box center [422, 142] width 136 height 69
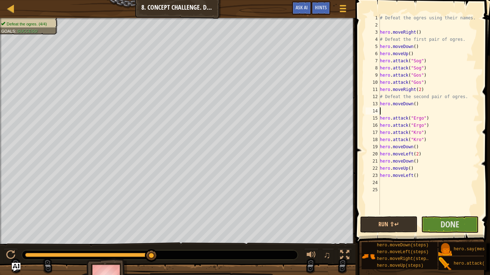
click at [398, 115] on div "# Defeat the ogres using their names. hero . moveRight ( ) # Defeat the first p…" at bounding box center [428, 121] width 101 height 215
click at [398, 105] on div "# Defeat the ogres using their names. hero . moveRight ( ) # Defeat the first p…" at bounding box center [428, 121] width 101 height 215
type textarea "hero.moveDown()"
click at [396, 108] on div "# Defeat the ogres using their names. hero . moveRight ( ) # Defeat the first p…" at bounding box center [428, 121] width 101 height 215
type textarea "h"
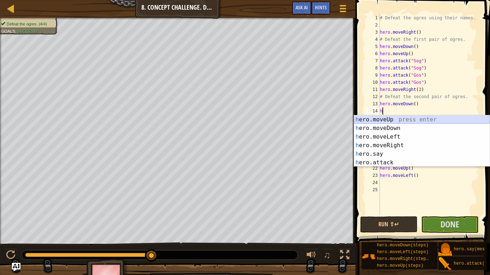
click at [389, 117] on div "h ero.moveUp press enter h ero.moveDown press enter h ero.moveLeft press enter …" at bounding box center [422, 149] width 136 height 69
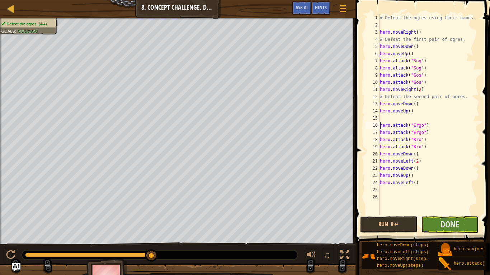
click at [381, 126] on div "# Defeat the ogres using their names. hero . moveRight ( ) # Defeat the first p…" at bounding box center [428, 121] width 101 height 215
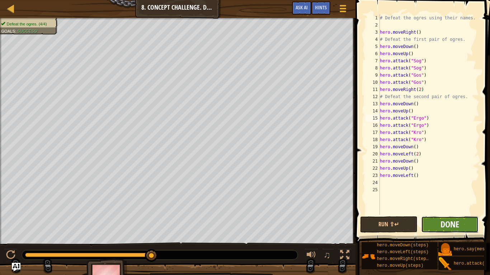
click at [445, 221] on span "Done" at bounding box center [449, 224] width 19 height 11
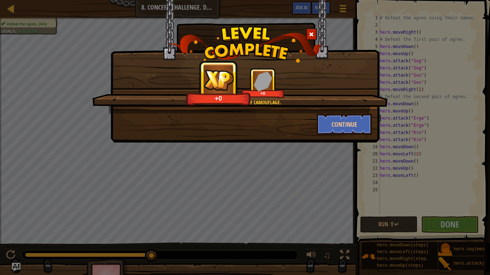
click at [311, 33] on span at bounding box center [311, 34] width 5 height 5
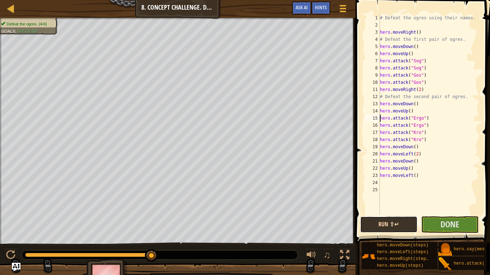
click at [393, 221] on button "Run ⇧↵" at bounding box center [388, 225] width 57 height 16
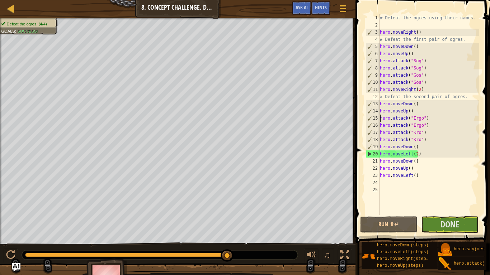
scroll to position [3, 0]
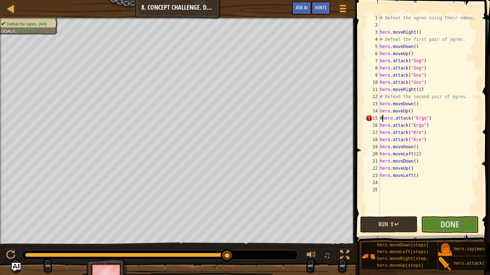
click at [426, 154] on div "# Defeat the ogres using their names. hero . moveRight ( ) # Defeat the first p…" at bounding box center [428, 121] width 101 height 215
click at [382, 119] on div "# Defeat the ogres using their names. hero . moveRight ( ) # Defeat the first p…" at bounding box center [428, 121] width 101 height 215
click at [430, 173] on div "# Defeat the ogres using their names. hero . moveRight ( ) # Defeat the first p…" at bounding box center [428, 121] width 101 height 215
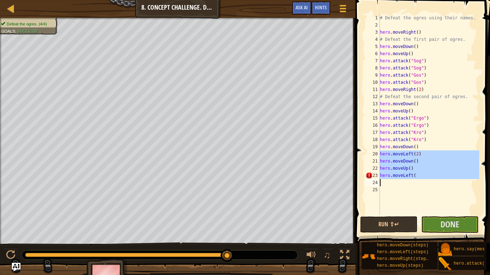
drag, startPoint x: 380, startPoint y: 153, endPoint x: 415, endPoint y: 181, distance: 44.6
click at [415, 181] on div "# Defeat the ogres using their names. hero . moveRight ( ) # Defeat the first p…" at bounding box center [428, 121] width 101 height 215
type textarea "hero.moveLeft("
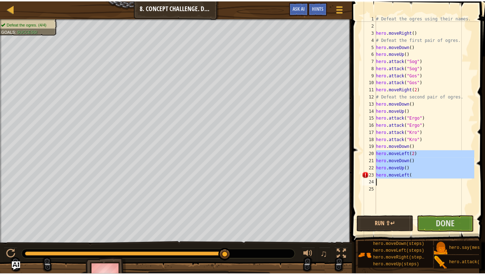
scroll to position [3, 0]
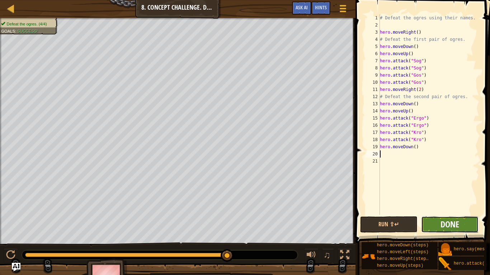
click at [442, 221] on span "Done" at bounding box center [449, 224] width 19 height 11
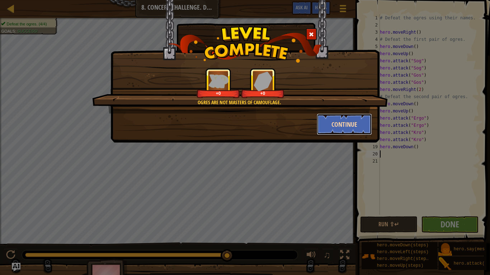
click at [339, 127] on button "Continue" at bounding box center [345, 125] width 56 height 22
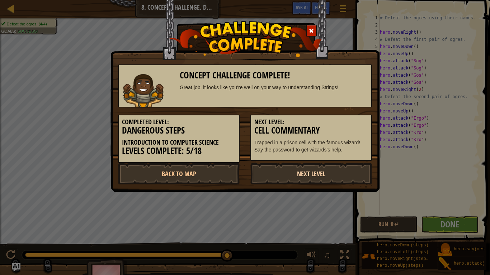
click at [303, 176] on link "Next Level" at bounding box center [311, 174] width 122 height 22
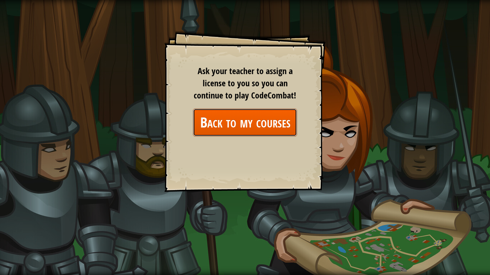
click at [259, 126] on link "Back to my courses" at bounding box center [245, 123] width 104 height 28
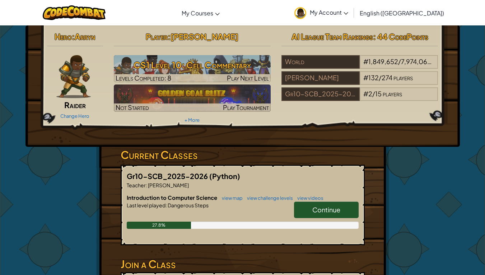
click at [317, 208] on span "Continue" at bounding box center [326, 210] width 28 height 8
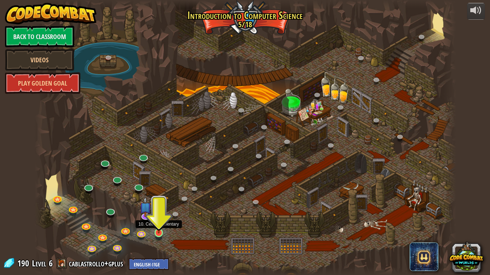
click at [158, 221] on img at bounding box center [158, 221] width 11 height 24
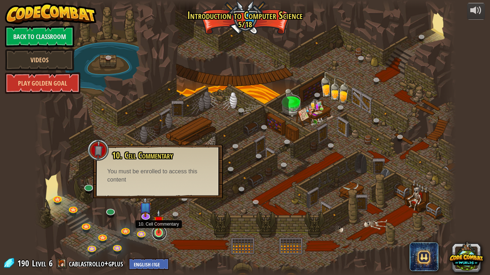
click at [157, 221] on link at bounding box center [159, 233] width 14 height 14
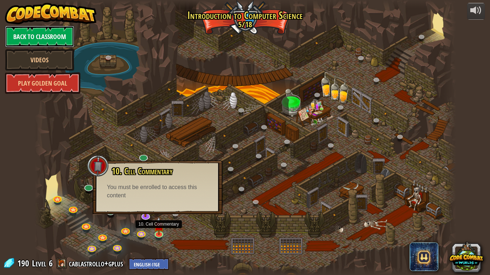
click at [57, 43] on link "Back to Classroom" at bounding box center [39, 37] width 69 height 22
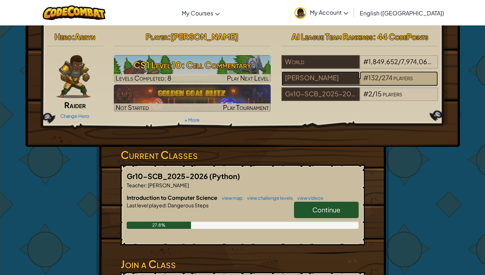
click at [383, 80] on span "274" at bounding box center [386, 78] width 11 height 8
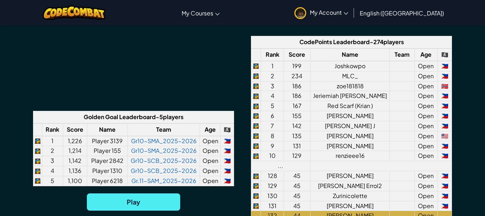
scroll to position [574, 0]
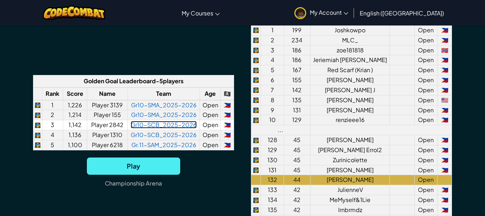
click at [141, 128] on link "Gr10-SCB_2025-2026" at bounding box center [164, 125] width 66 height 8
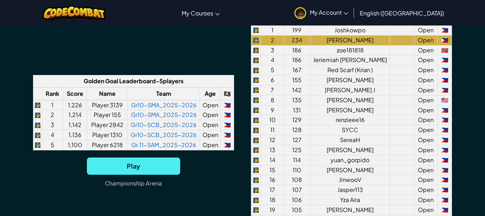
scroll to position [592, 0]
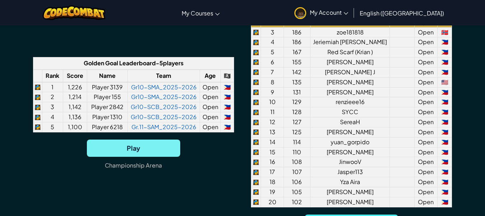
click at [147, 157] on span "Play" at bounding box center [133, 148] width 93 height 17
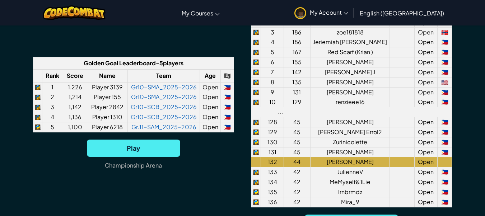
scroll to position [592, 0]
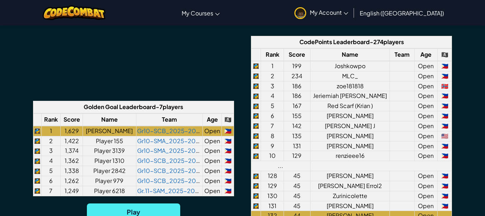
scroll to position [574, 0]
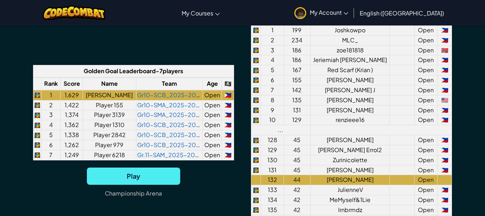
click at [348, 11] on span "My Account" at bounding box center [329, 13] width 38 height 8
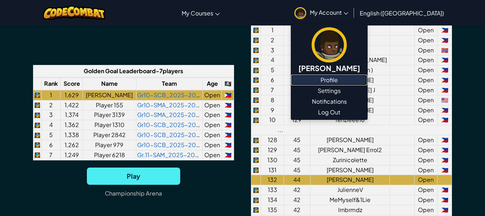
click at [367, 80] on link "Profile" at bounding box center [329, 80] width 76 height 11
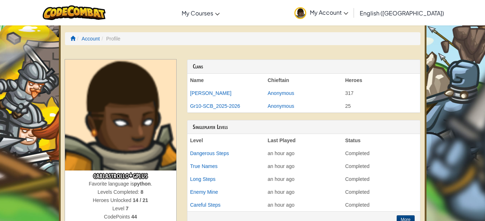
scroll to position [36, 0]
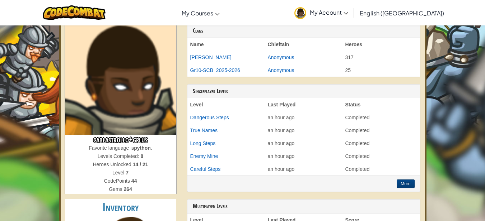
click at [152, 140] on h3 "cablastrollo+gplus" at bounding box center [120, 140] width 111 height 10
click at [147, 140] on h3 "cablastrollo+gplus" at bounding box center [120, 140] width 111 height 10
drag, startPoint x: 146, startPoint y: 140, endPoint x: 94, endPoint y: 137, distance: 52.1
click at [94, 137] on h3 "cablastrollo+gplus" at bounding box center [120, 140] width 111 height 10
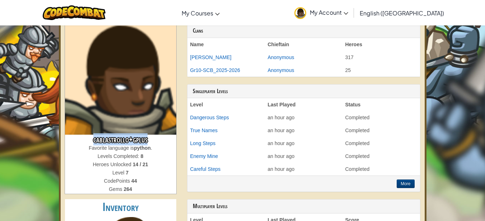
scroll to position [0, 0]
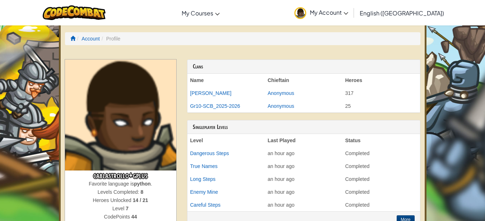
click at [200, 81] on th "Name" at bounding box center [225, 80] width 77 height 13
click at [116, 38] on li "Profile" at bounding box center [110, 38] width 20 height 7
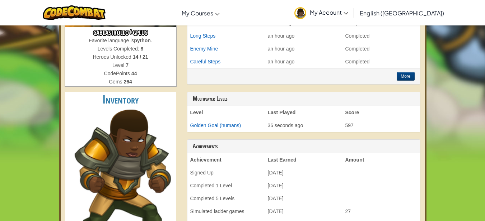
scroll to position [72, 0]
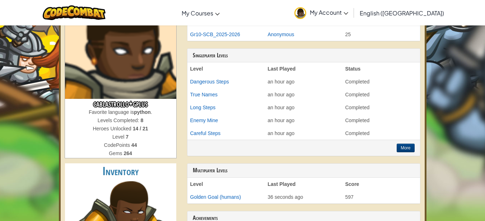
click at [125, 103] on h3 "cablastrollo+gplus" at bounding box center [120, 104] width 111 height 10
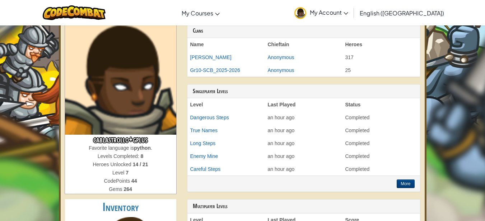
scroll to position [0, 0]
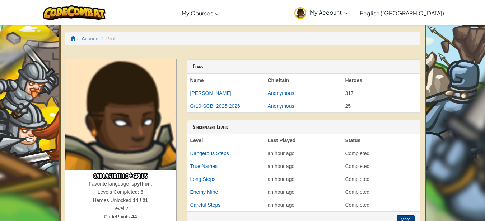
click at [344, 86] on th "Heroes" at bounding box center [380, 80] width 77 height 13
click at [348, 99] on td "317" at bounding box center [380, 93] width 77 height 13
drag, startPoint x: 348, startPoint y: 110, endPoint x: 302, endPoint y: 105, distance: 45.4
click at [338, 109] on tr "Gr10-SCB_2025-2026 Anonymous 25" at bounding box center [303, 106] width 232 height 13
click at [195, 81] on th "Name" at bounding box center [225, 80] width 77 height 13
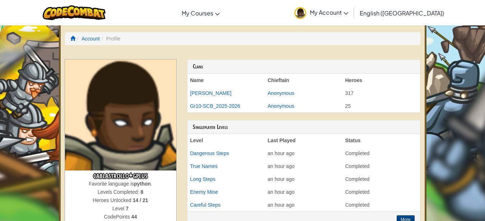
scroll to position [72, 0]
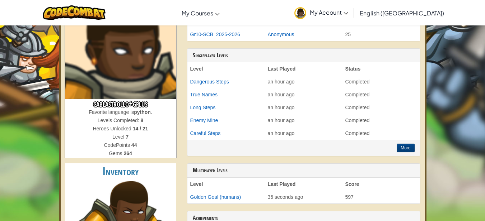
click at [348, 12] on icon at bounding box center [345, 13] width 5 height 3
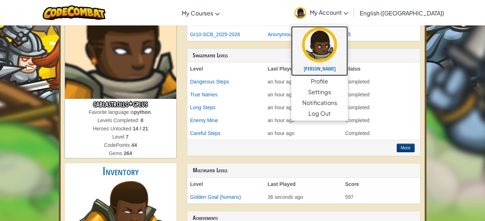
click at [340, 67] on h5 "[PERSON_NAME]" at bounding box center [319, 68] width 42 height 5
click at [337, 48] on img at bounding box center [319, 44] width 35 height 35
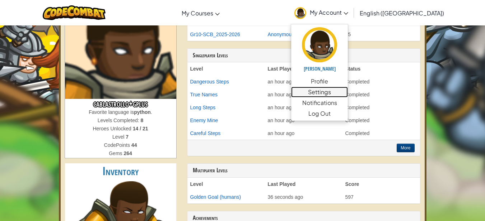
click at [348, 94] on link "Settings" at bounding box center [319, 92] width 57 height 11
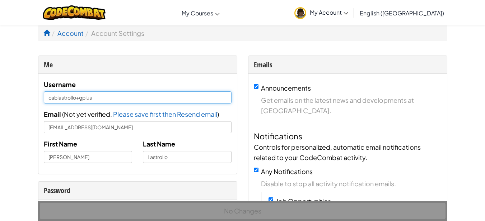
click at [105, 99] on input "cablastrollo+gplus" at bounding box center [138, 97] width 188 height 12
type input "c"
type input "p"
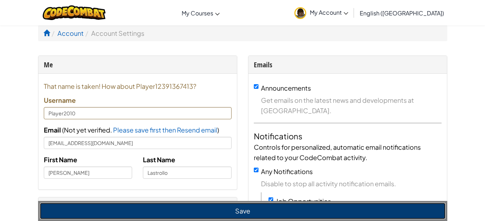
click at [107, 215] on button "Save" at bounding box center [242, 211] width 405 height 16
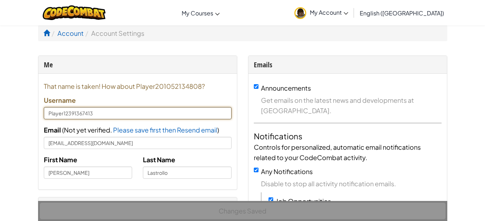
click at [101, 112] on input "Player12391367413" at bounding box center [138, 113] width 188 height 12
type input "P"
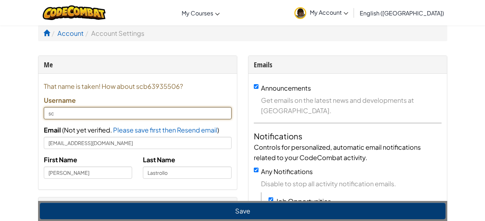
type input "s"
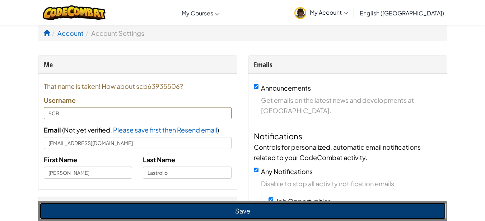
click at [94, 209] on button "Save" at bounding box center [242, 211] width 405 height 16
type input "scb63935506"
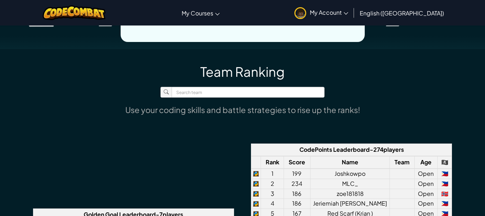
scroll to position [574, 0]
